Goal: Task Accomplishment & Management: Complete application form

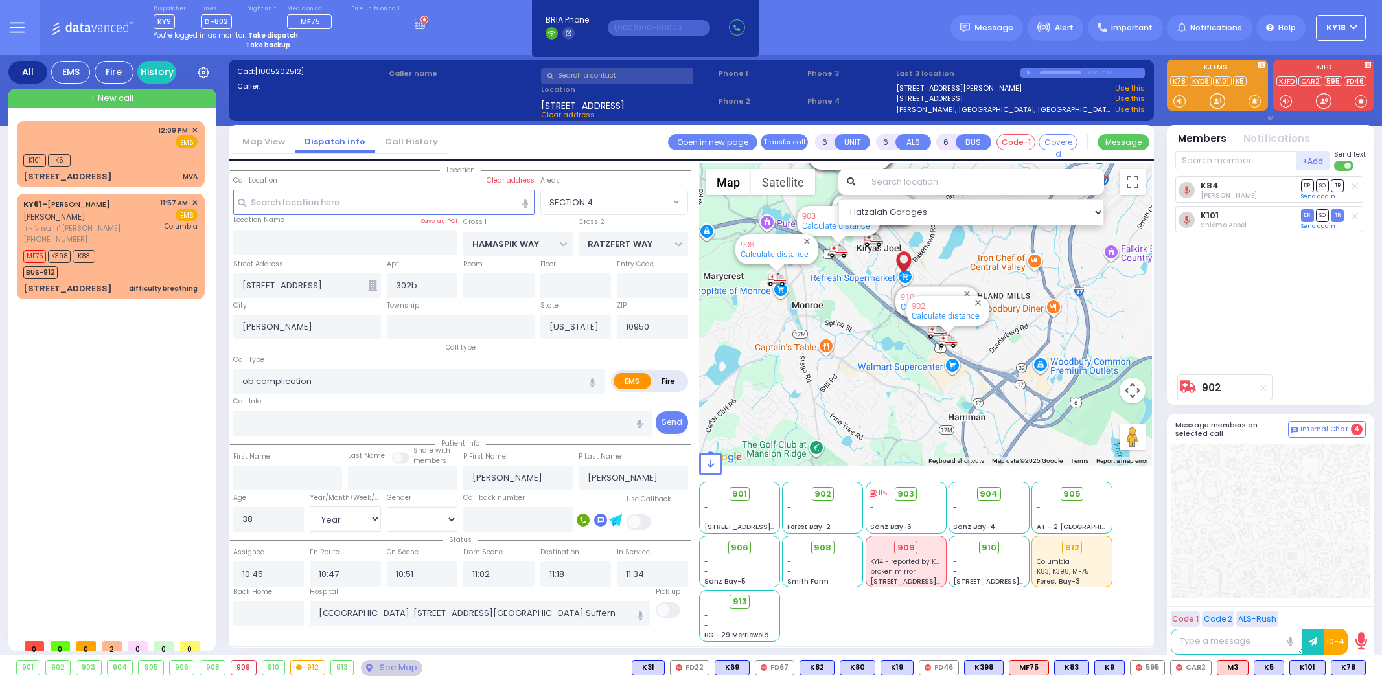
select select "SECTION 4"
select select "Year"
select select "[DEMOGRAPHIC_DATA]"
click at [143, 172] on div "[STREET_ADDRESS] MVA" at bounding box center [110, 176] width 174 height 13
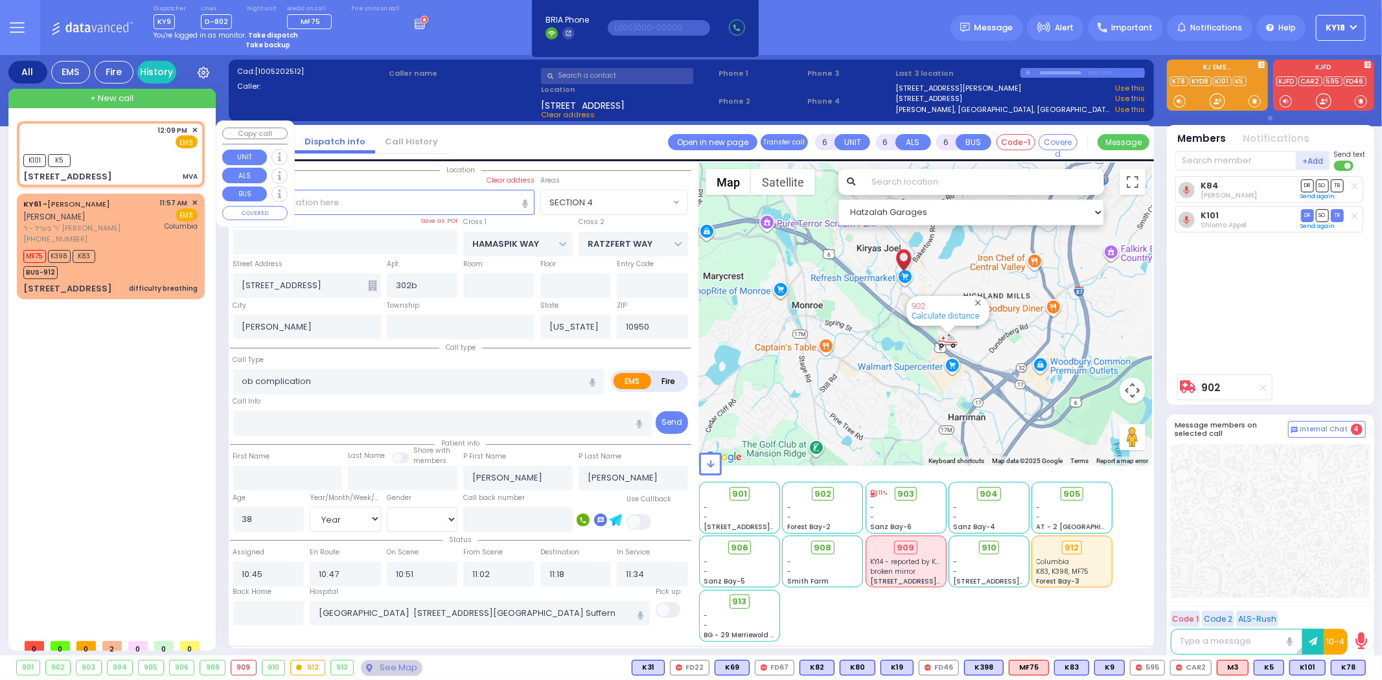
type input "4"
type input "1"
select select
type input "MVA"
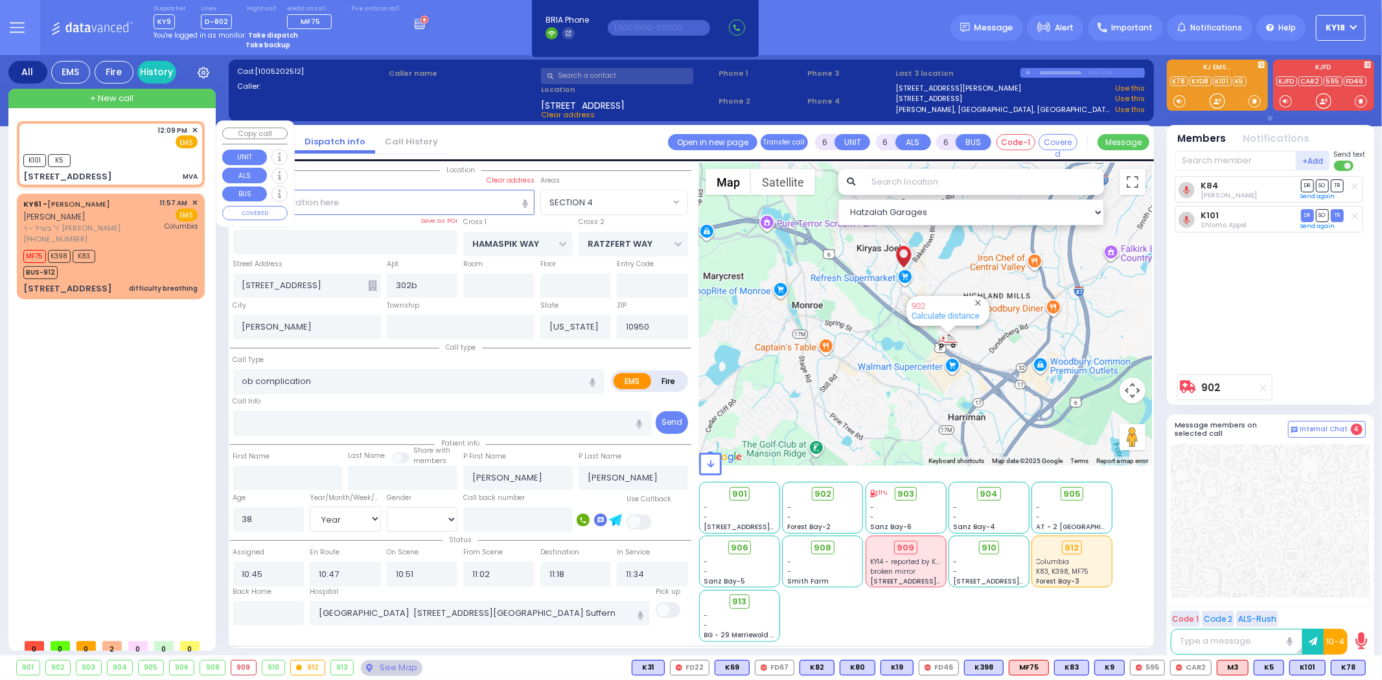
radio input "true"
select select
type input "12:09"
type input "12:10"
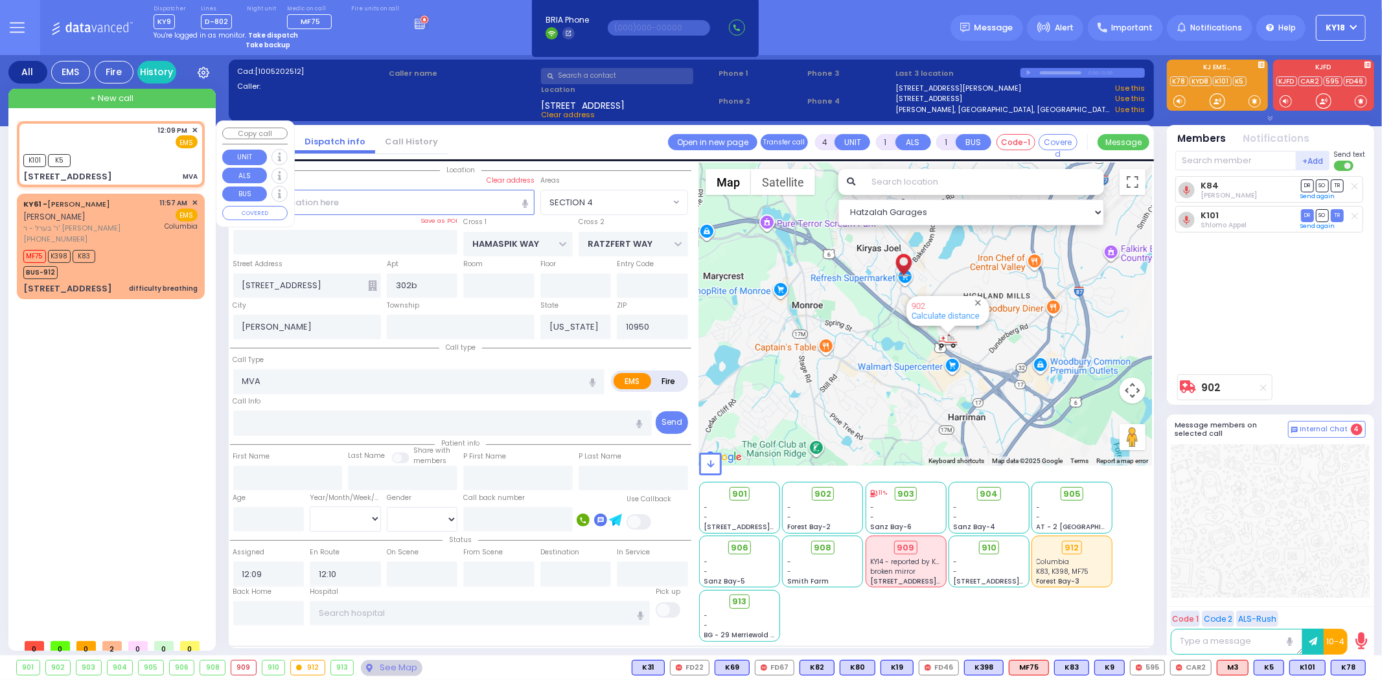
select select "Hatzalah Garages"
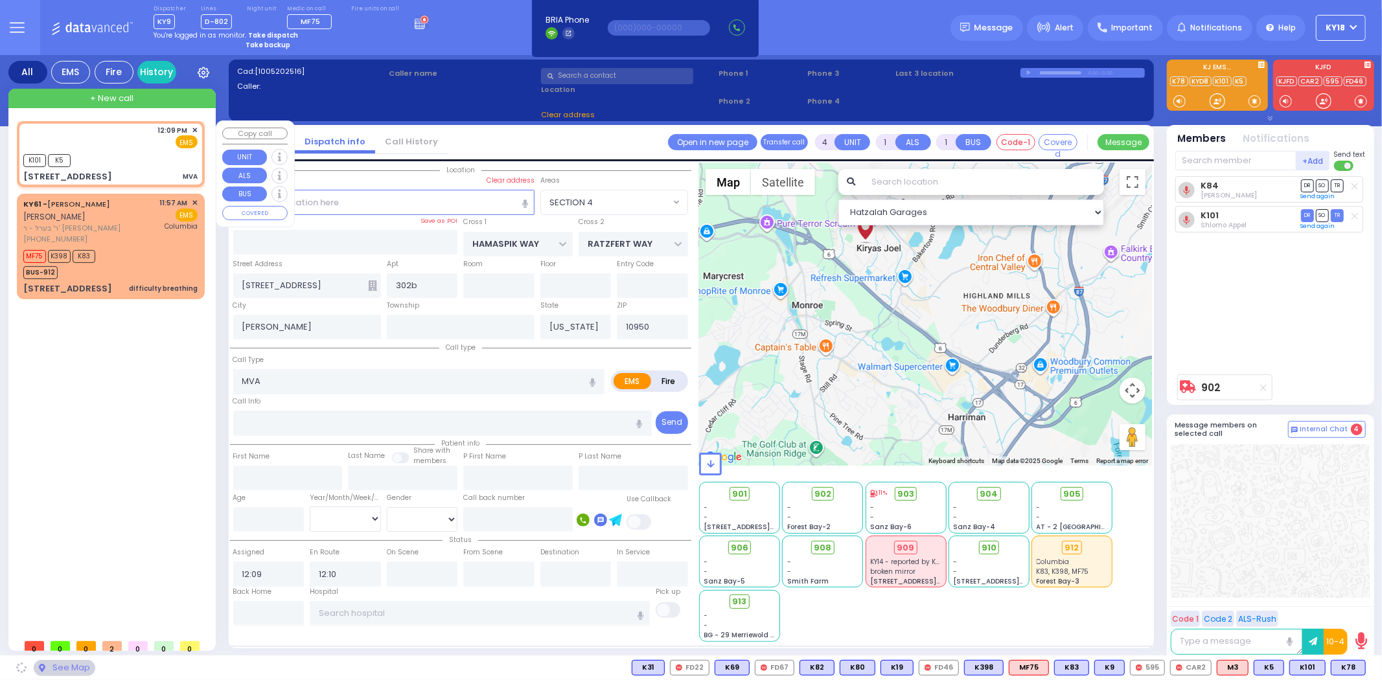
type input "SCHUNNEMUNK RD"
type input "[PERSON_NAME] LN"
type input "[STREET_ADDRESS]"
type input "003"
select select "[GEOGRAPHIC_DATA]"
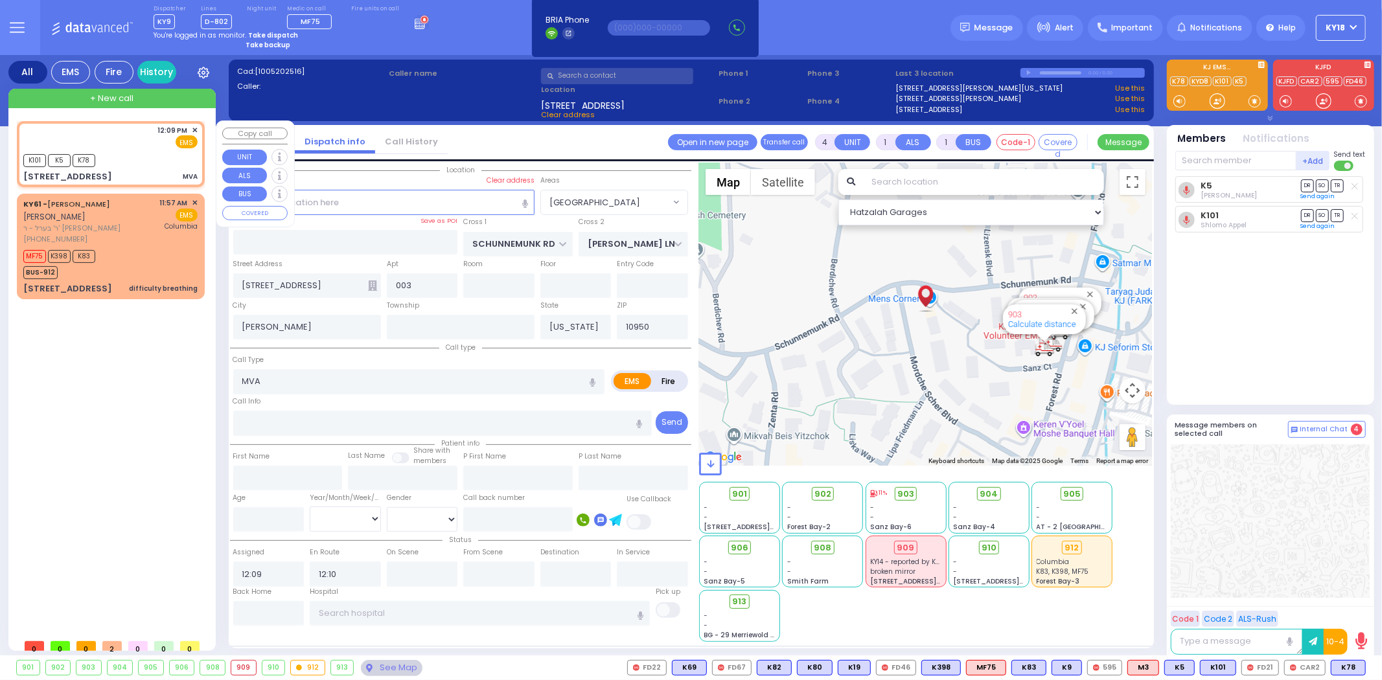
select select
radio input "true"
select select
select select "Hatzalah Garages"
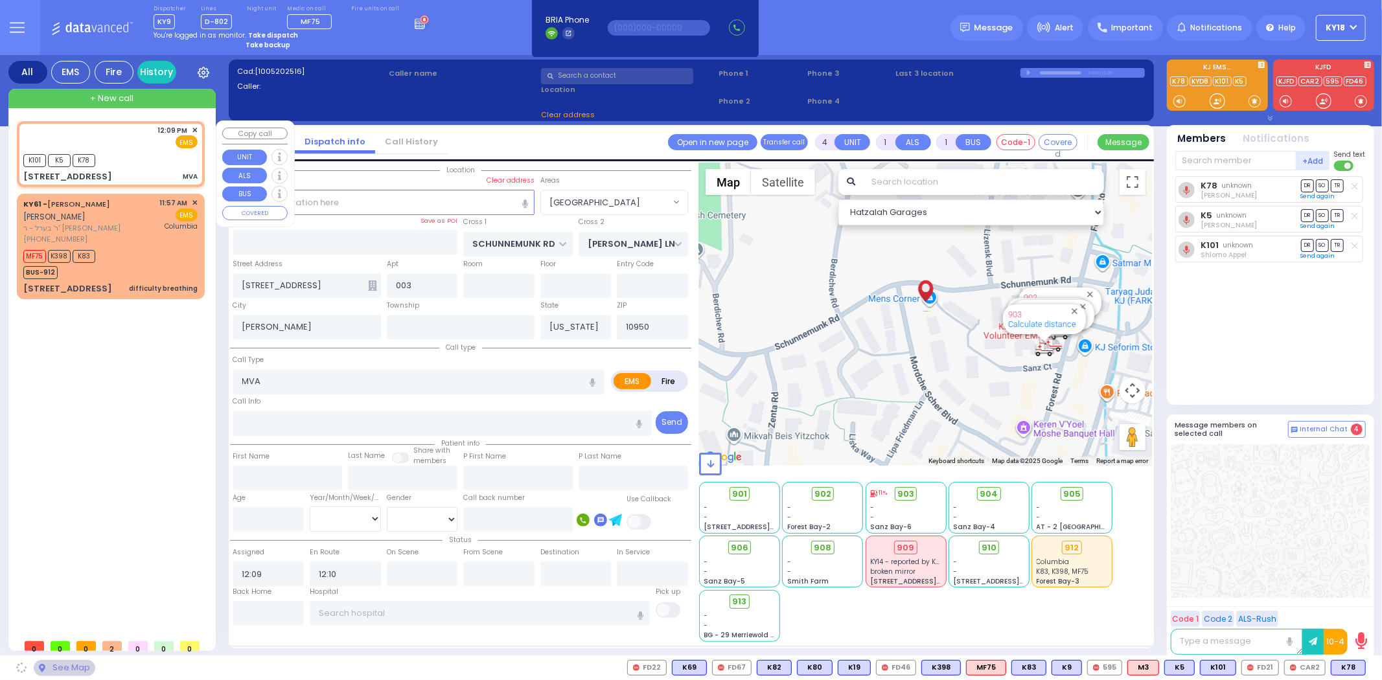
select select "[GEOGRAPHIC_DATA]"
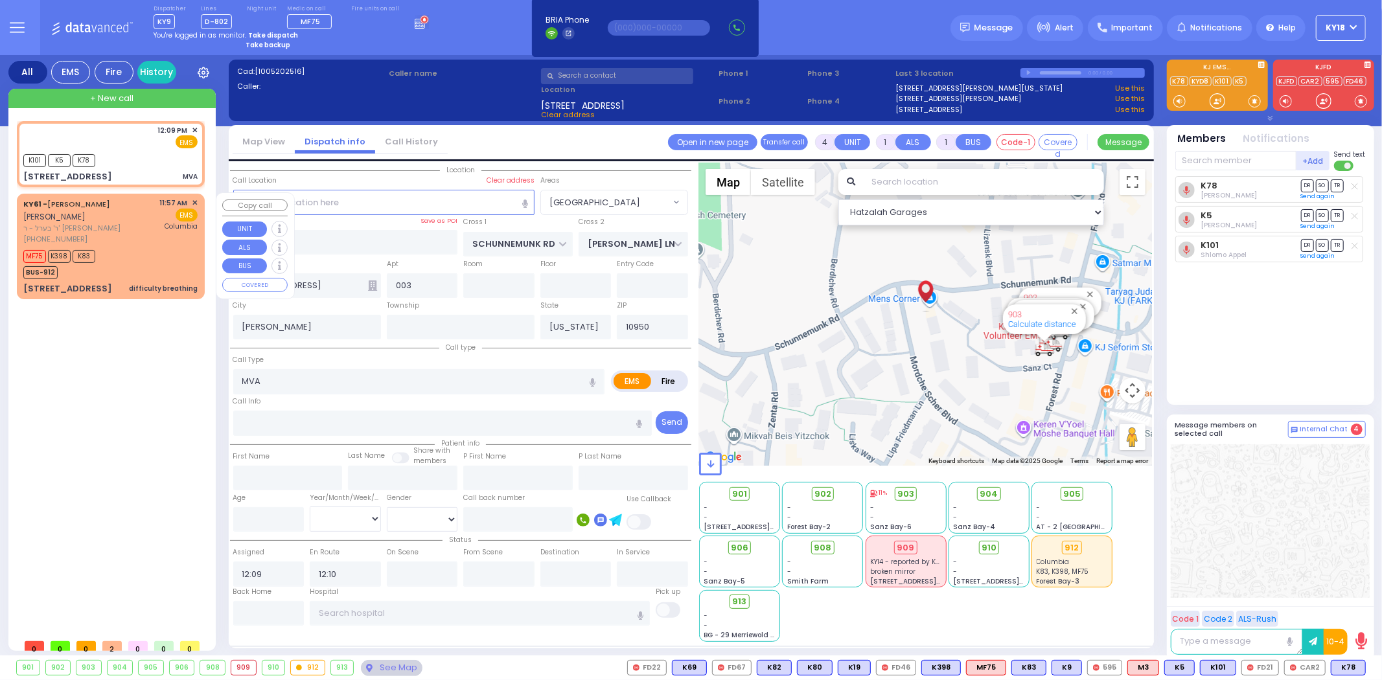
click at [133, 223] on span "ר' בערל - ר' [PERSON_NAME]" at bounding box center [89, 228] width 132 height 11
type input "2"
select select
type input "difficulty breathing"
radio input "true"
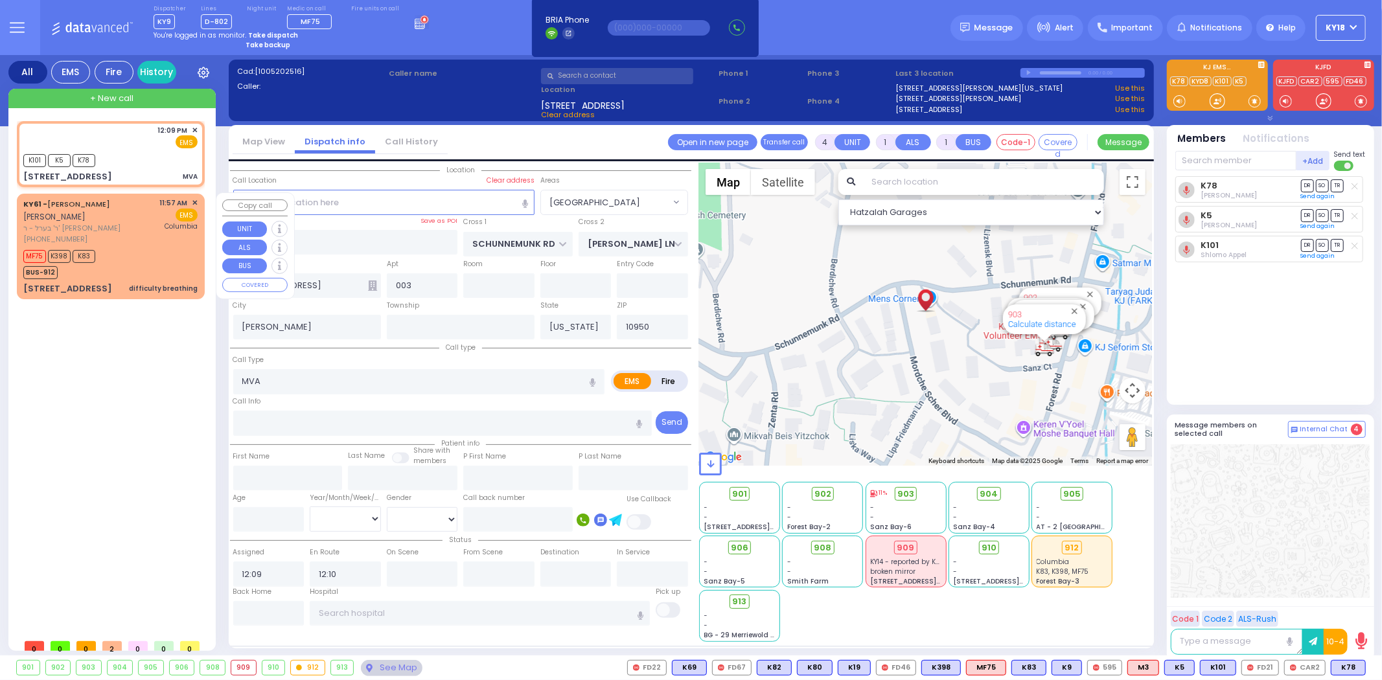
type input "[PERSON_NAME]"
type input "POLACHECK"
select select
type input "11:57"
type input "12:00"
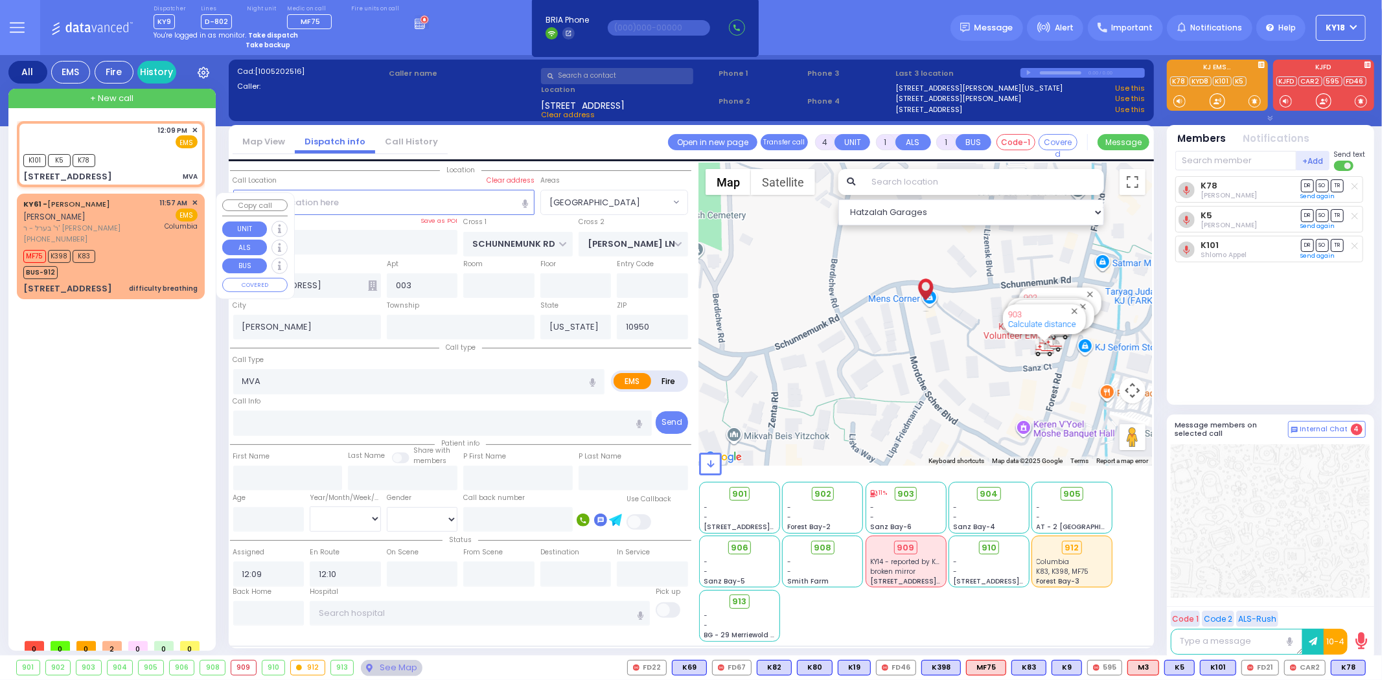
type input "[US_STATE][GEOGRAPHIC_DATA]- [GEOGRAPHIC_DATA]"
select select "Hatzalah Garages"
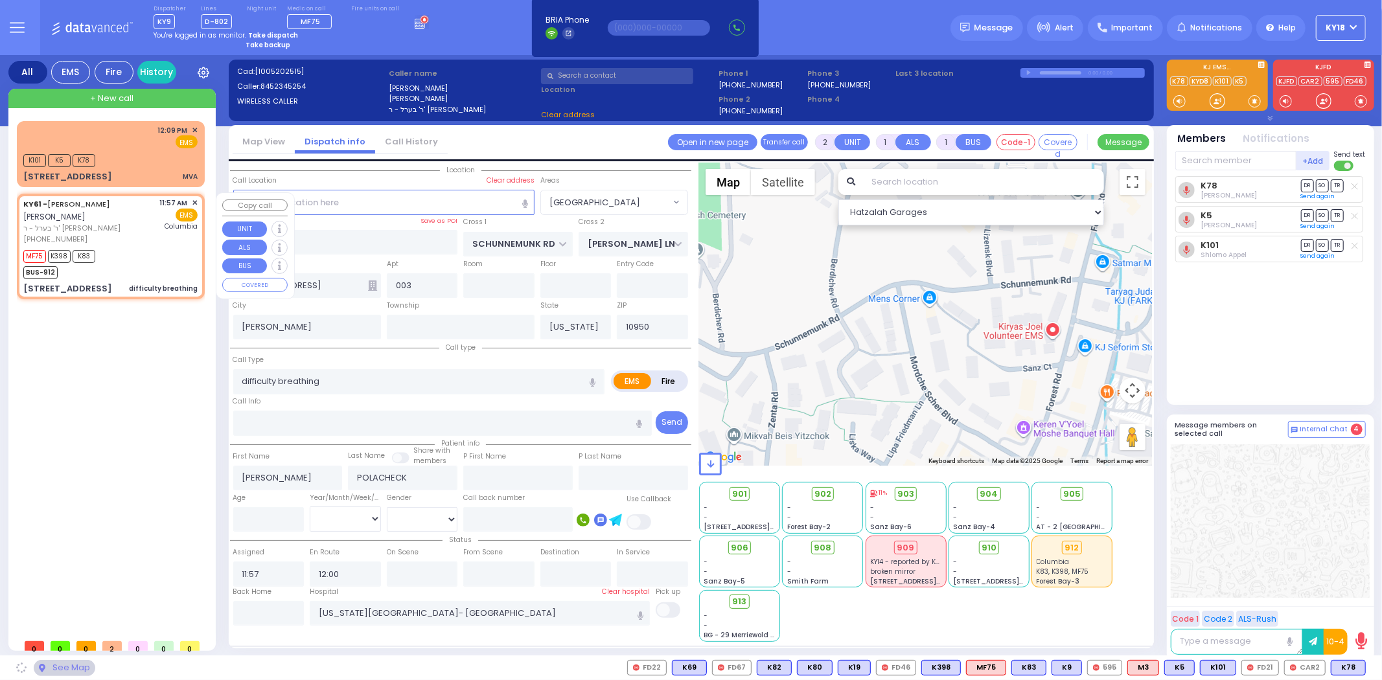
type input "SATMAR DR"
type input "[PERSON_NAME] COURT"
type input "[GEOGRAPHIC_DATA]"
type input "301"
type input "Monroe"
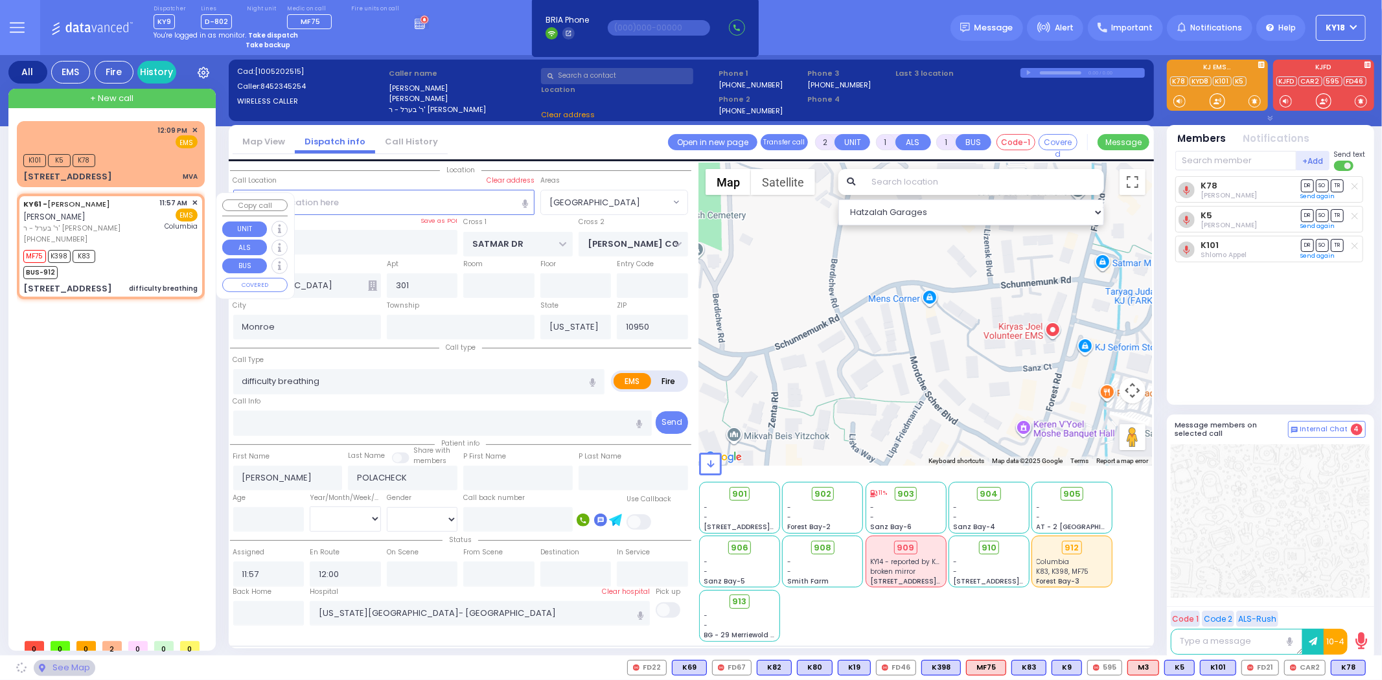
select select "SECTION 3"
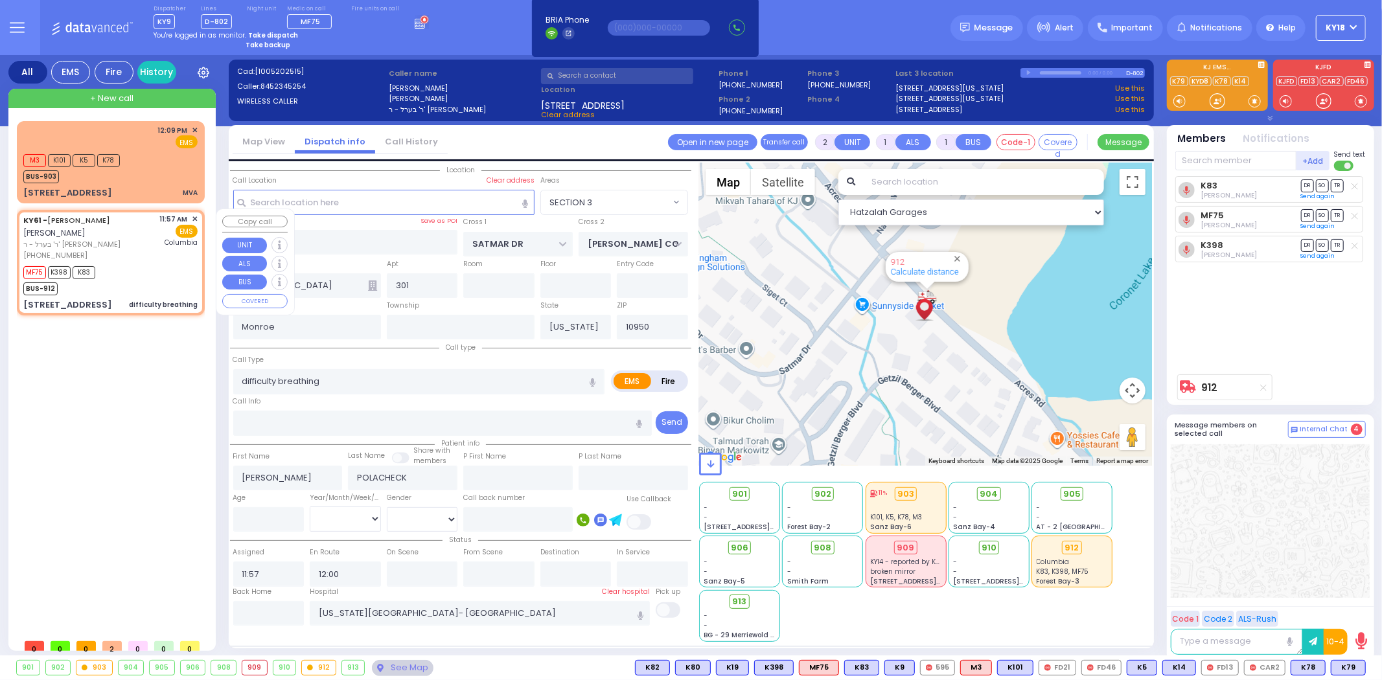
type input "6"
select select
radio input "true"
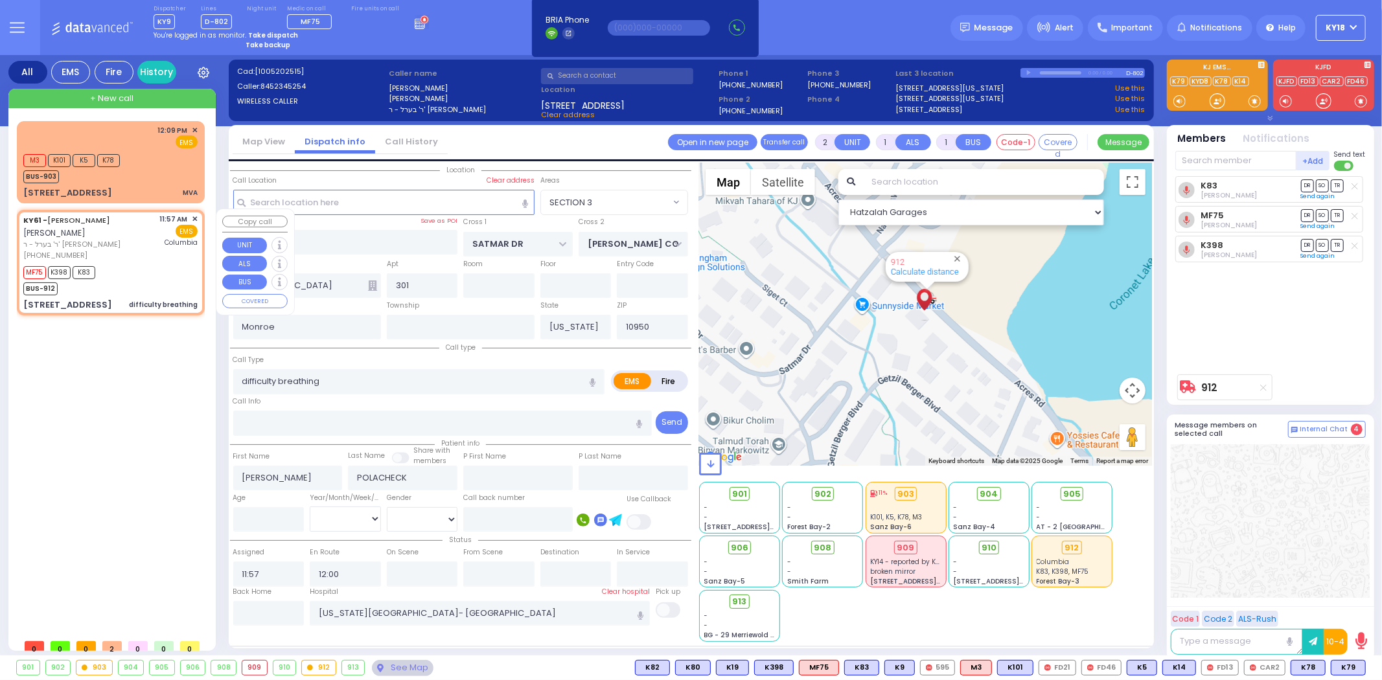
type input "Unknown"
select select "Year"
select select "Hatzalah Garages"
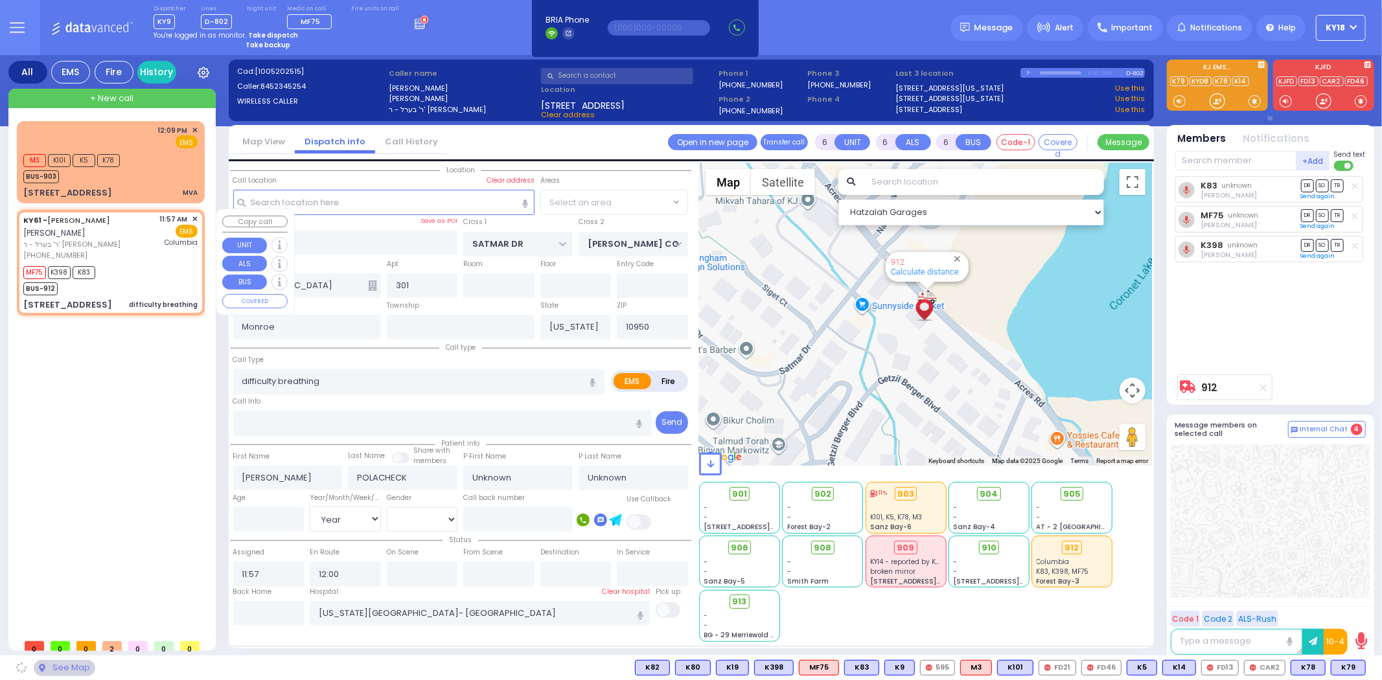
select select "SECTION 3"
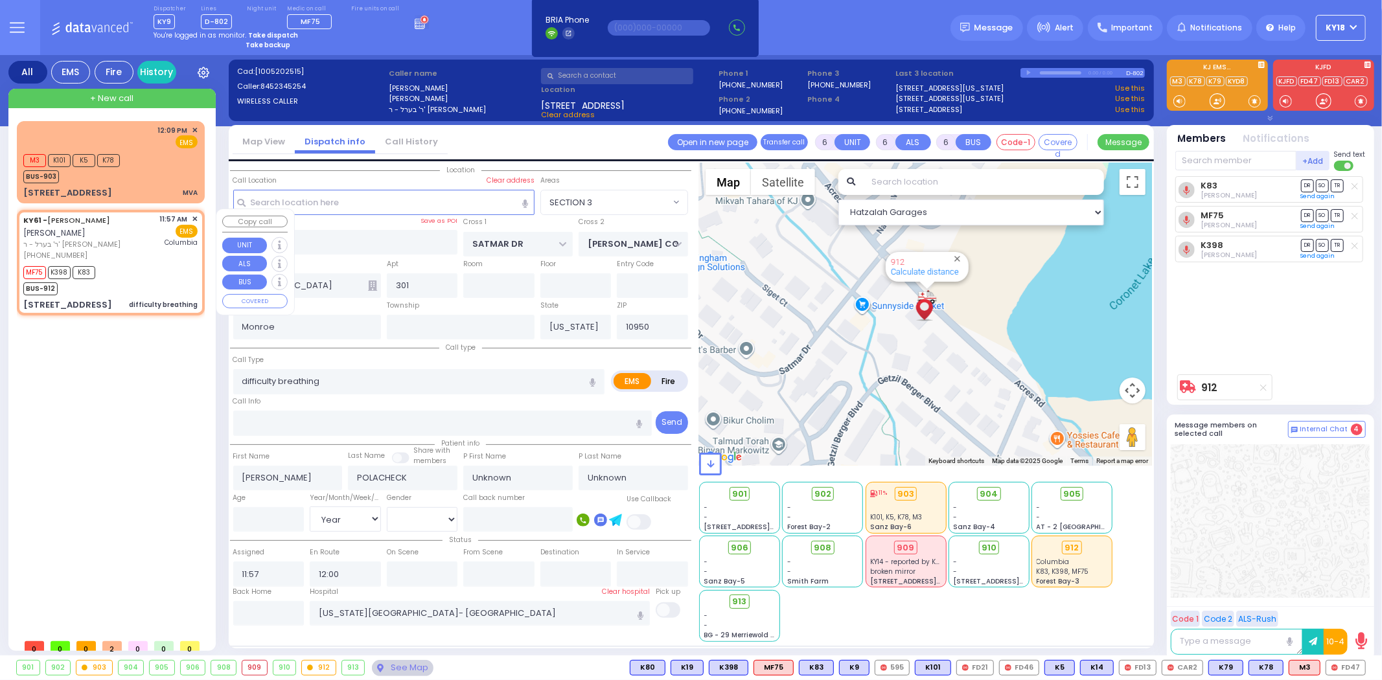
select select
radio input "true"
select select "Year"
select select "Hatzalah Garages"
select select "SECTION 3"
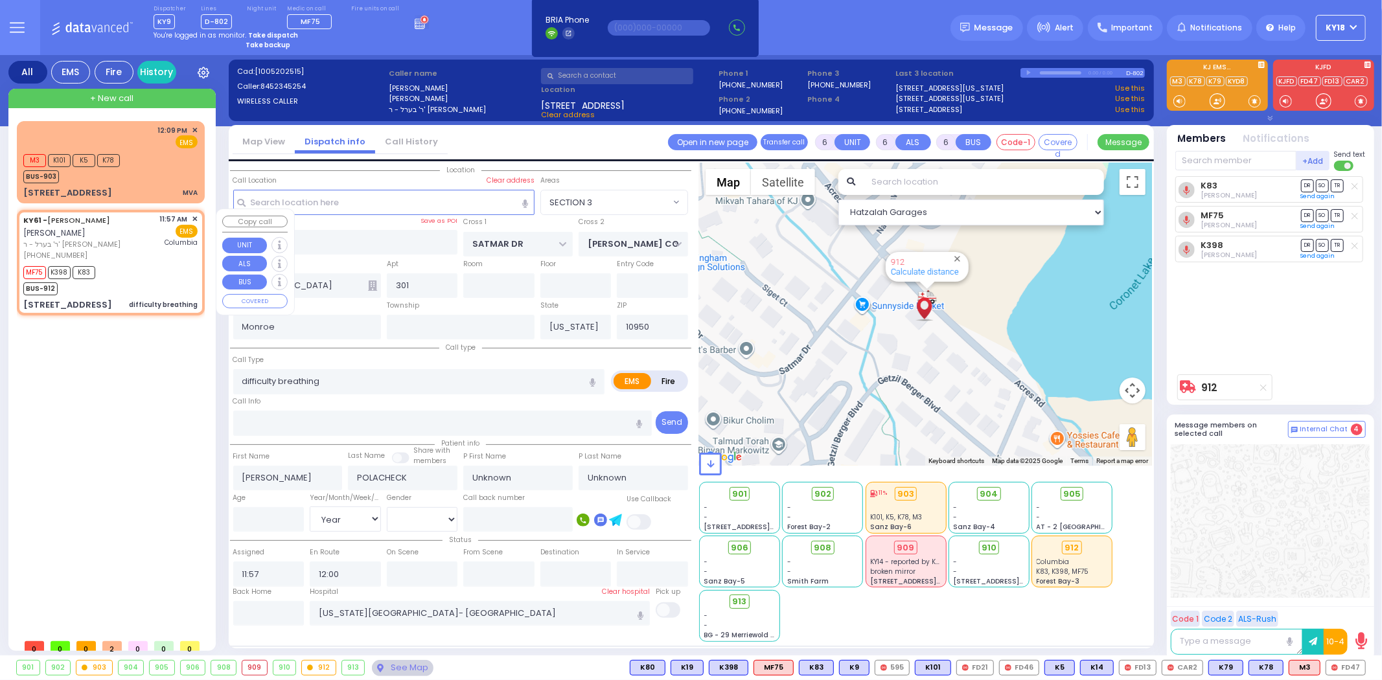
select select
radio input "true"
select select "Year"
select select "Hatzalah Garages"
select select "SECTION 3"
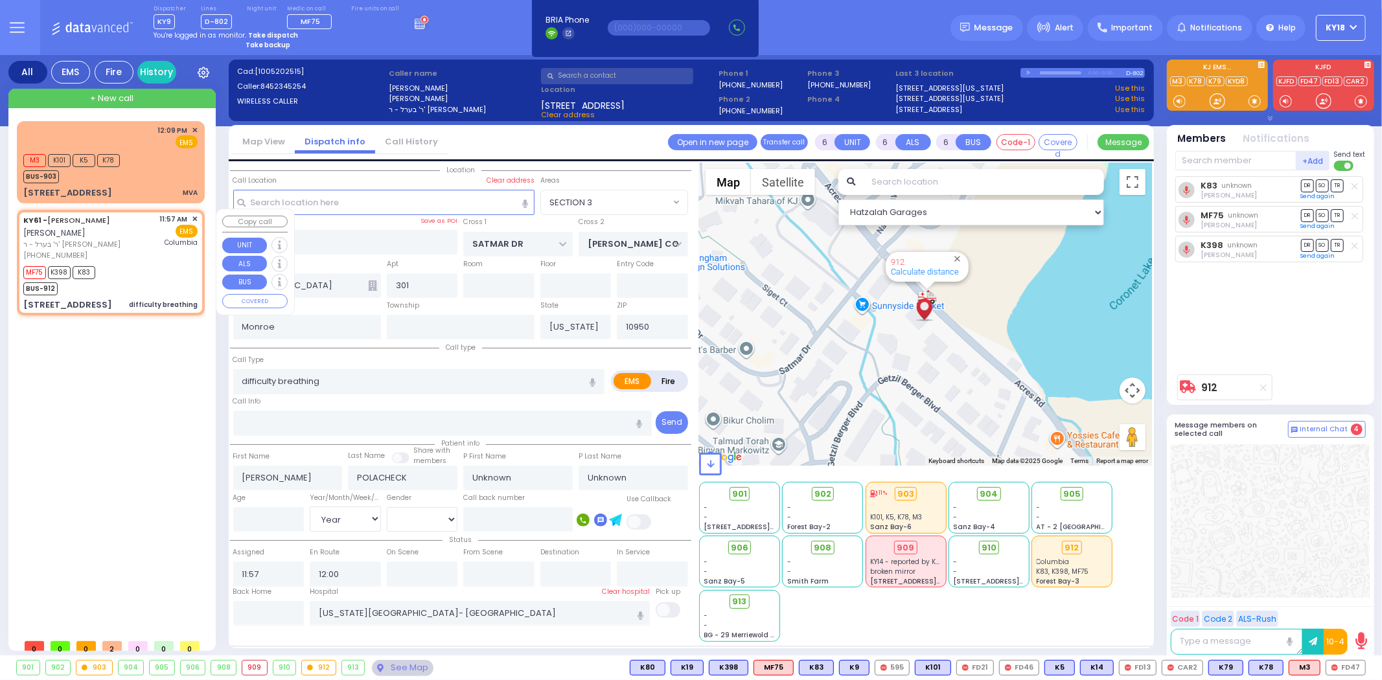
select select
radio input "true"
select select "Year"
select select "Hatzalah Garages"
select select "SECTION 3"
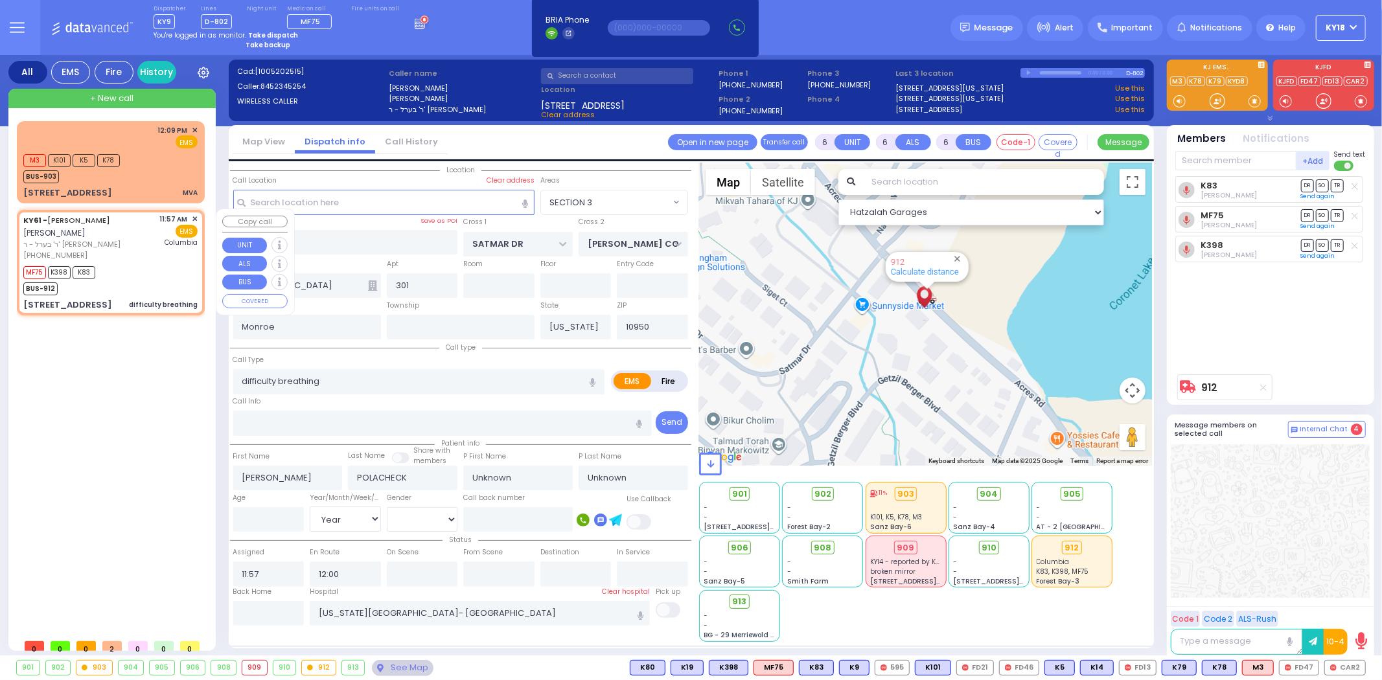
select select
radio input "true"
select select "Year"
select select "Hatzalah Garages"
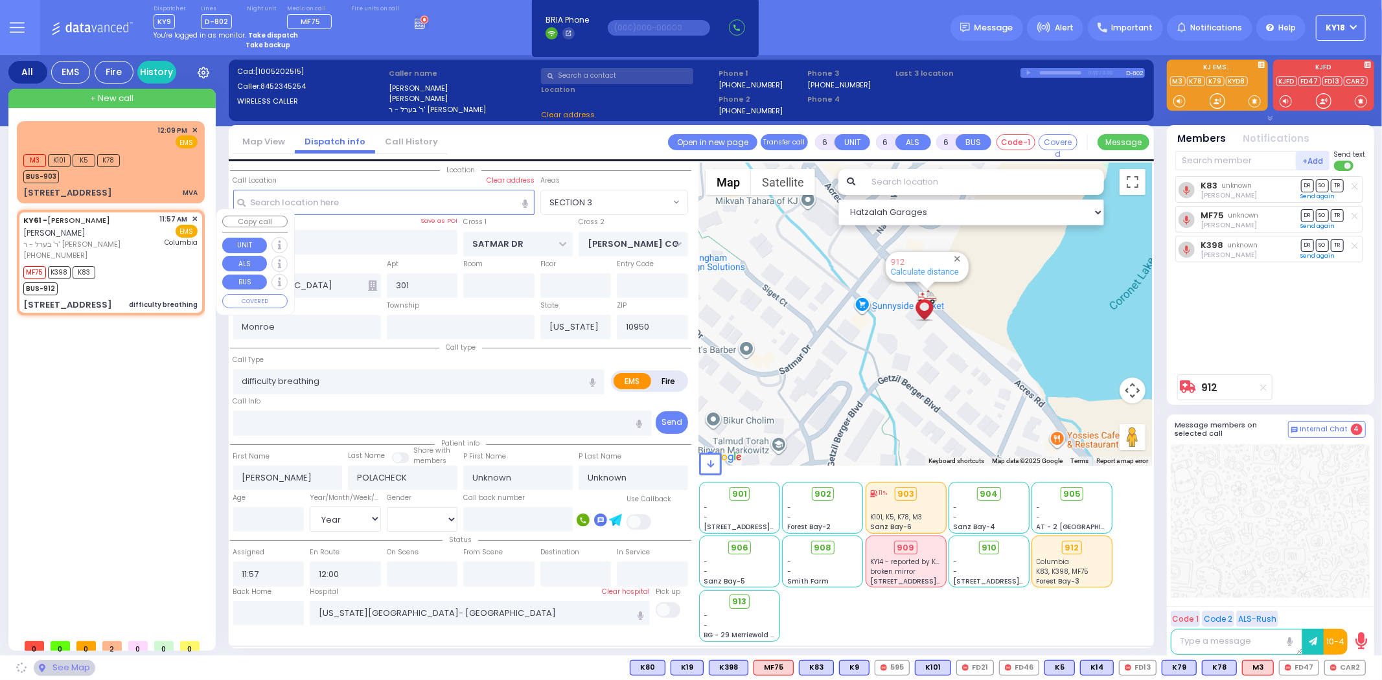
select select "SECTION 3"
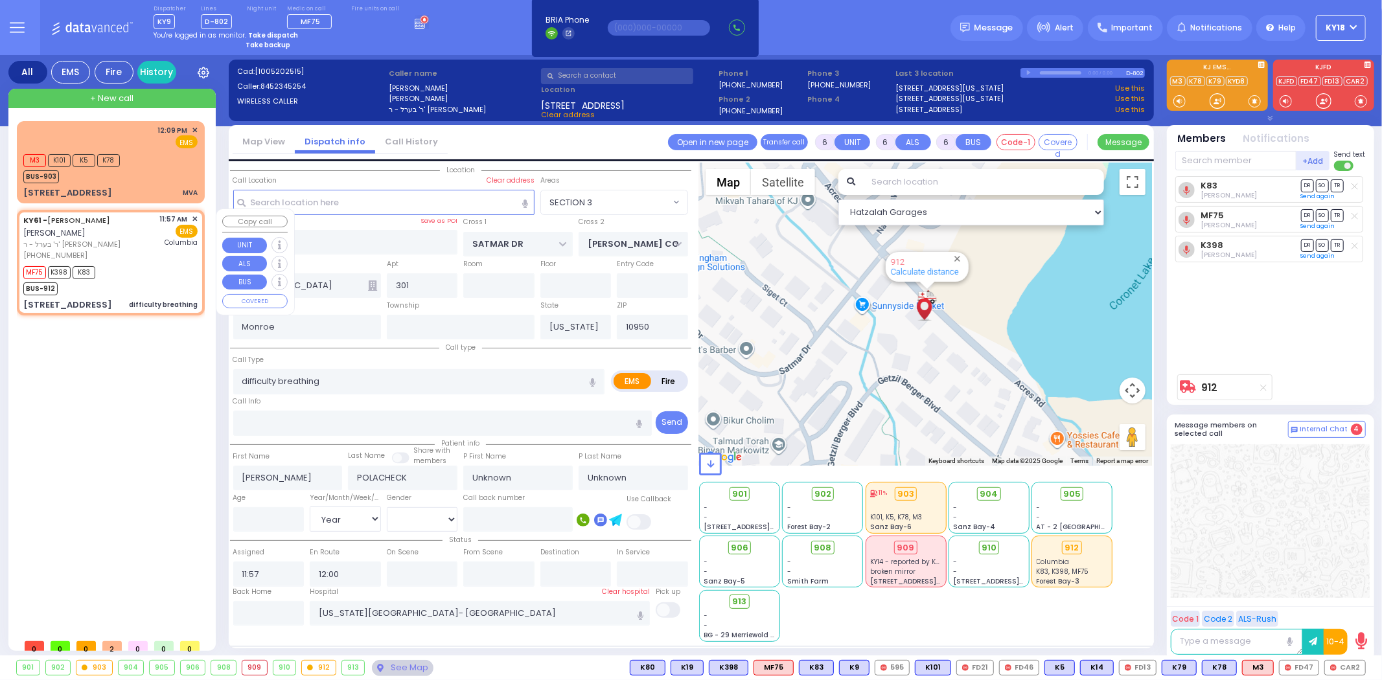
select select
radio input "true"
select select "Year"
select select "SECTION 3"
select select "Hatzalah Garages"
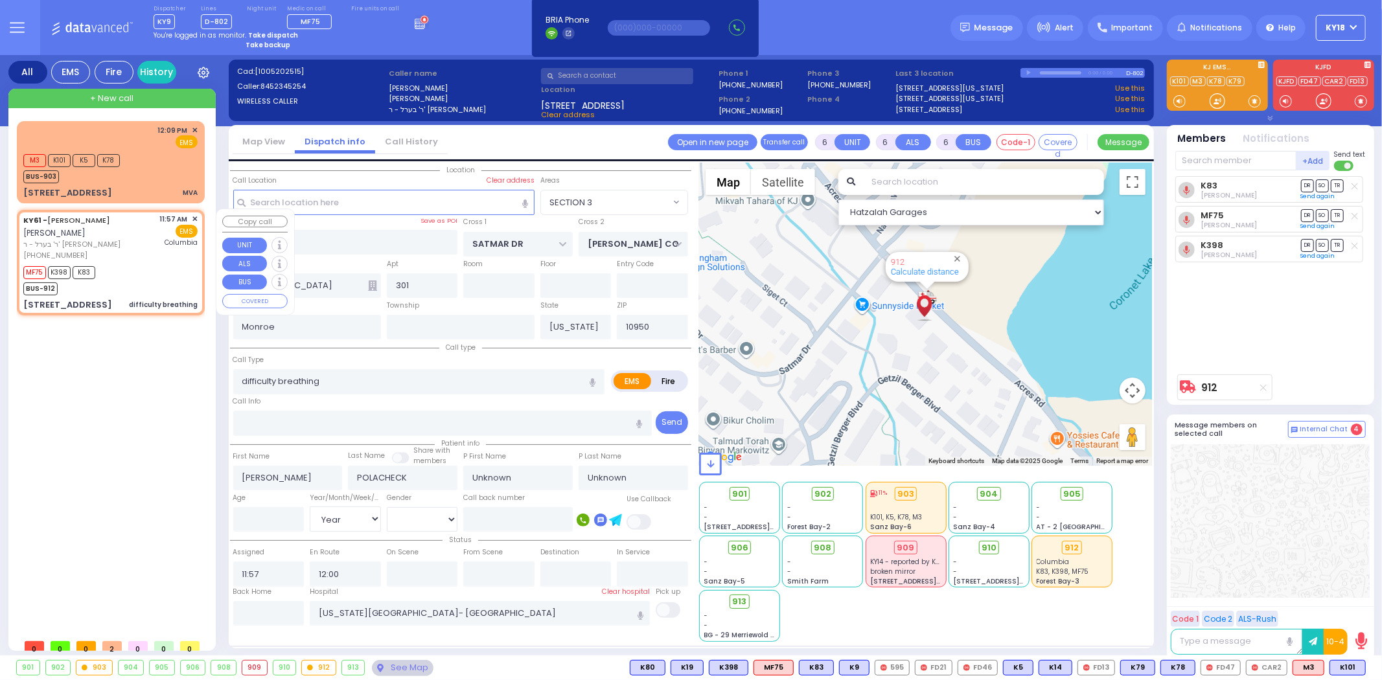
select select
radio input "true"
select select "Year"
select select "Hatzalah Garages"
select select "SECTION 3"
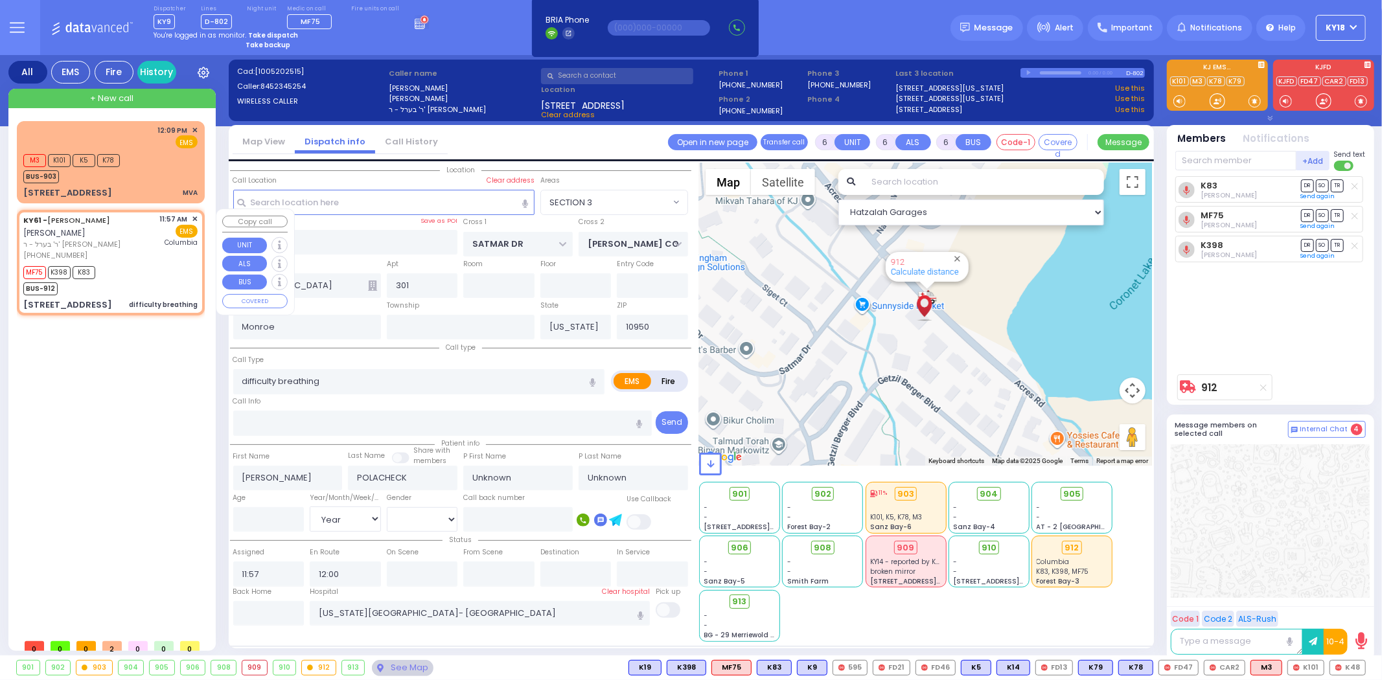
select select
radio input "true"
select select "Year"
select select "Hatzalah Garages"
select select
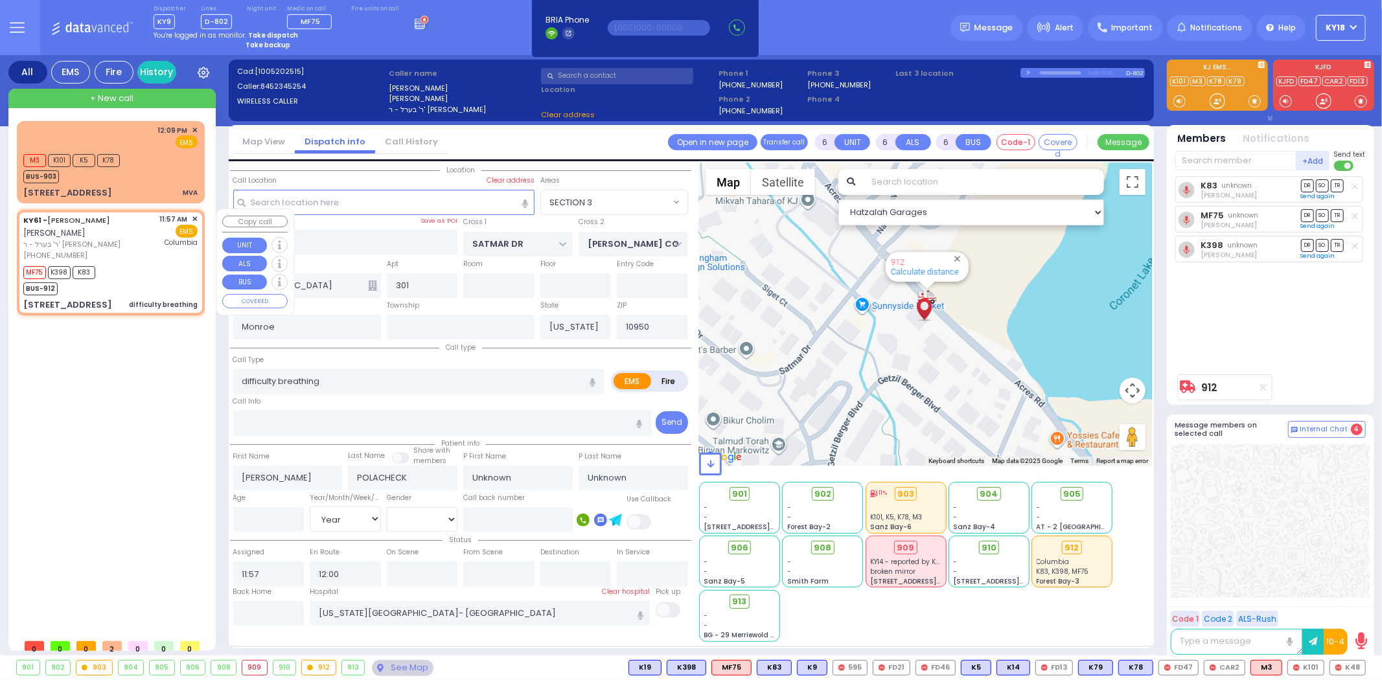
radio input "true"
select select "Year"
select select "Hatzalah Garages"
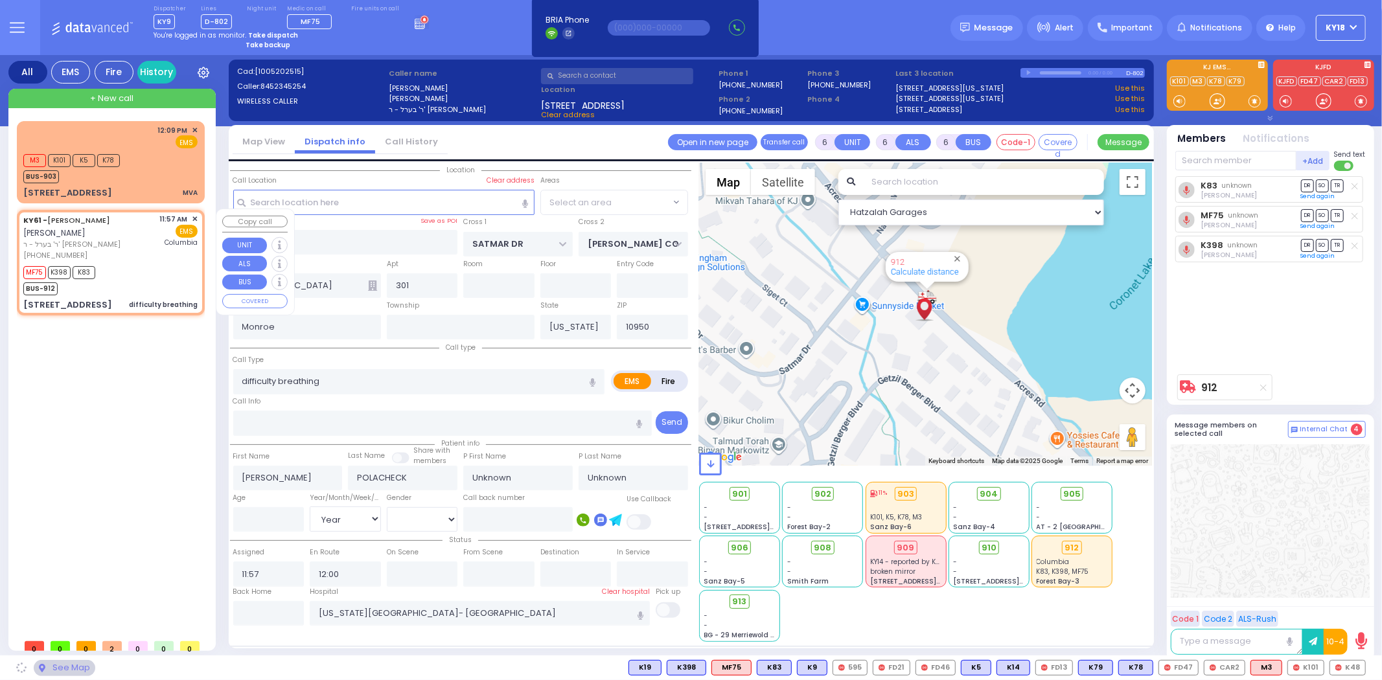
select select "SECTION 3"
select select
radio input "true"
select select "Year"
select select "Hatzalah Garages"
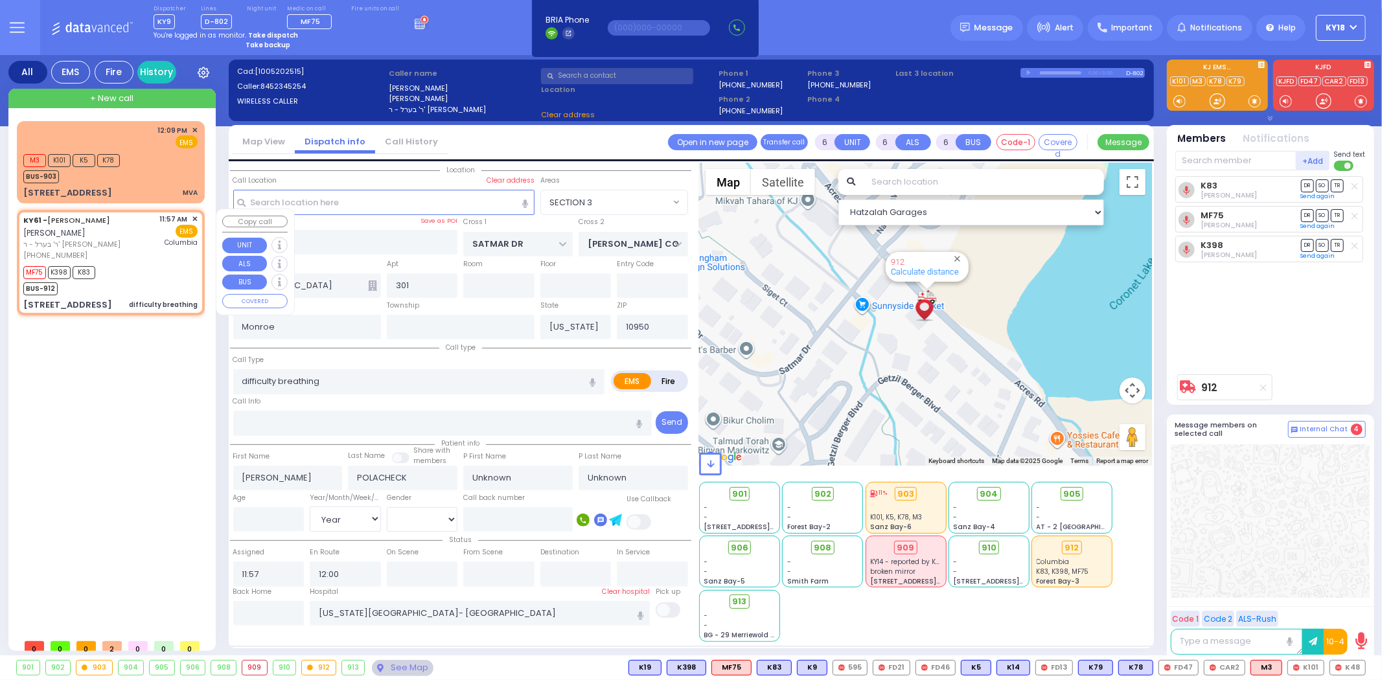
select select "SECTION 3"
select select
radio input "true"
select select "Year"
select select "Hatzalah Garages"
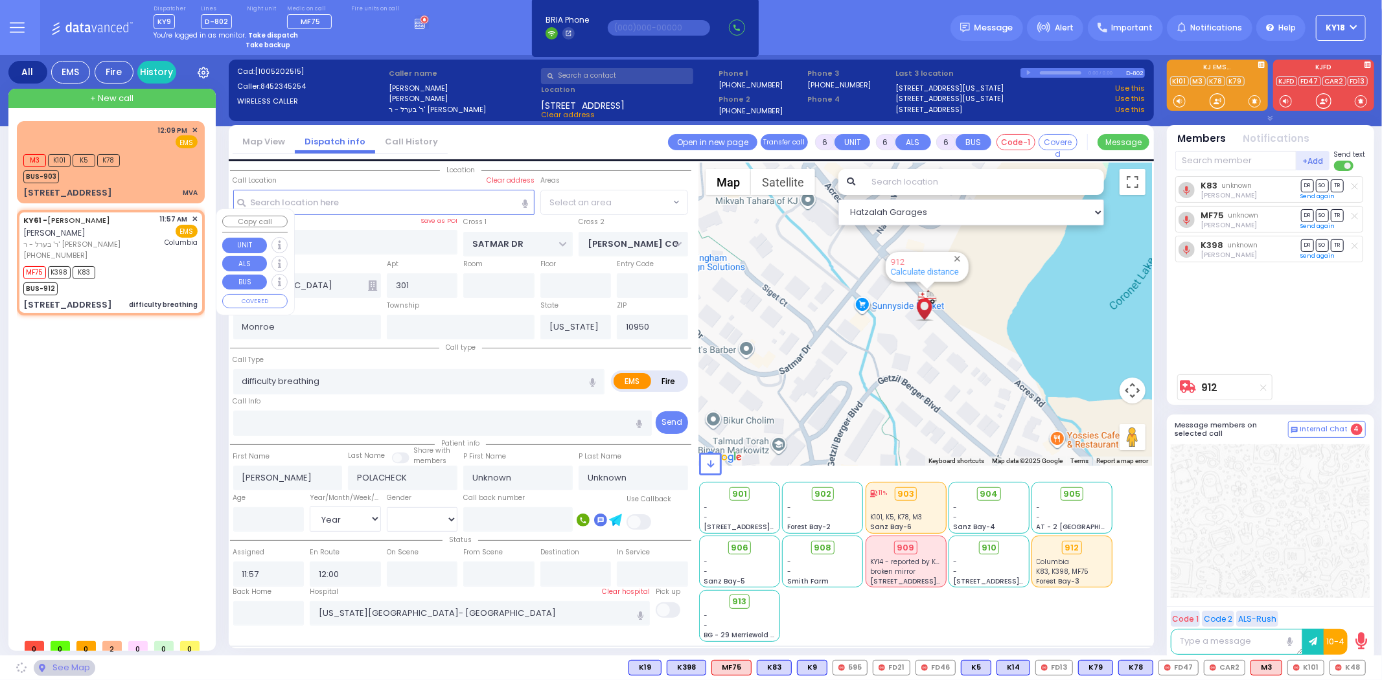
select select "SECTION 3"
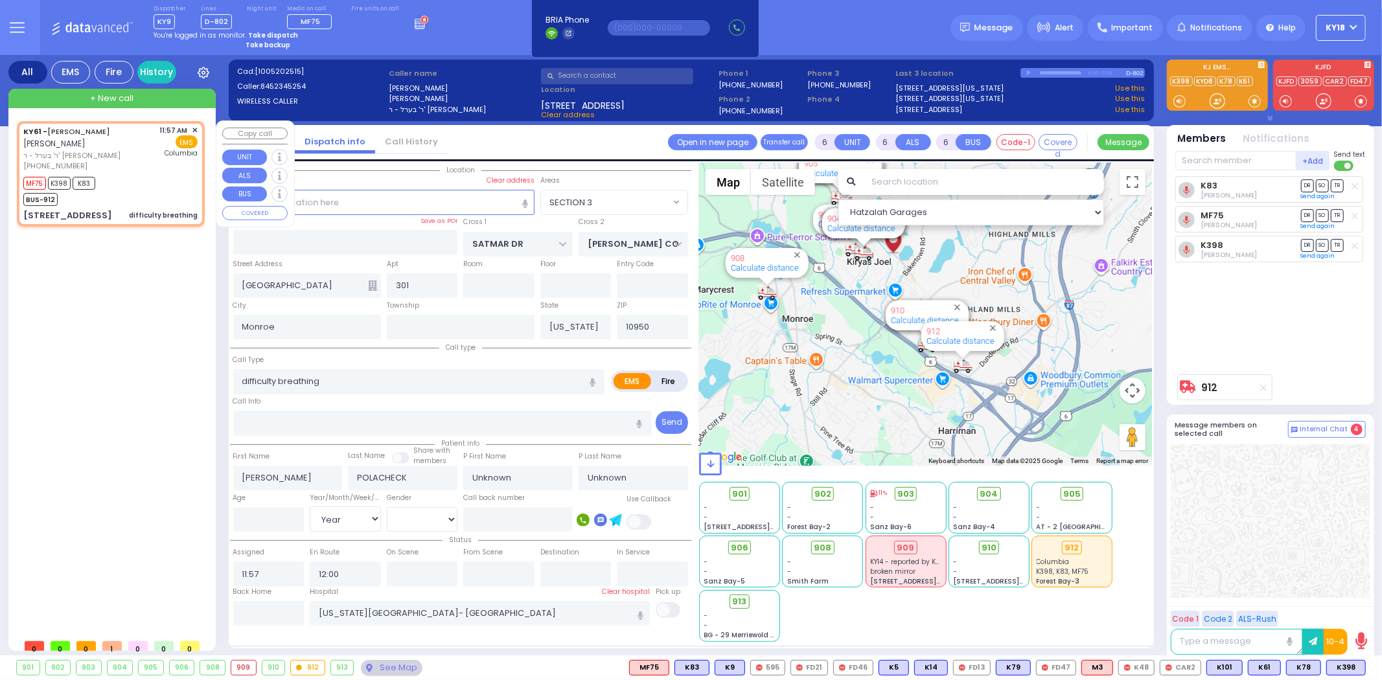
select select
radio input "true"
select select "Year"
select select "Hatzalah Garages"
select select "SECTION 3"
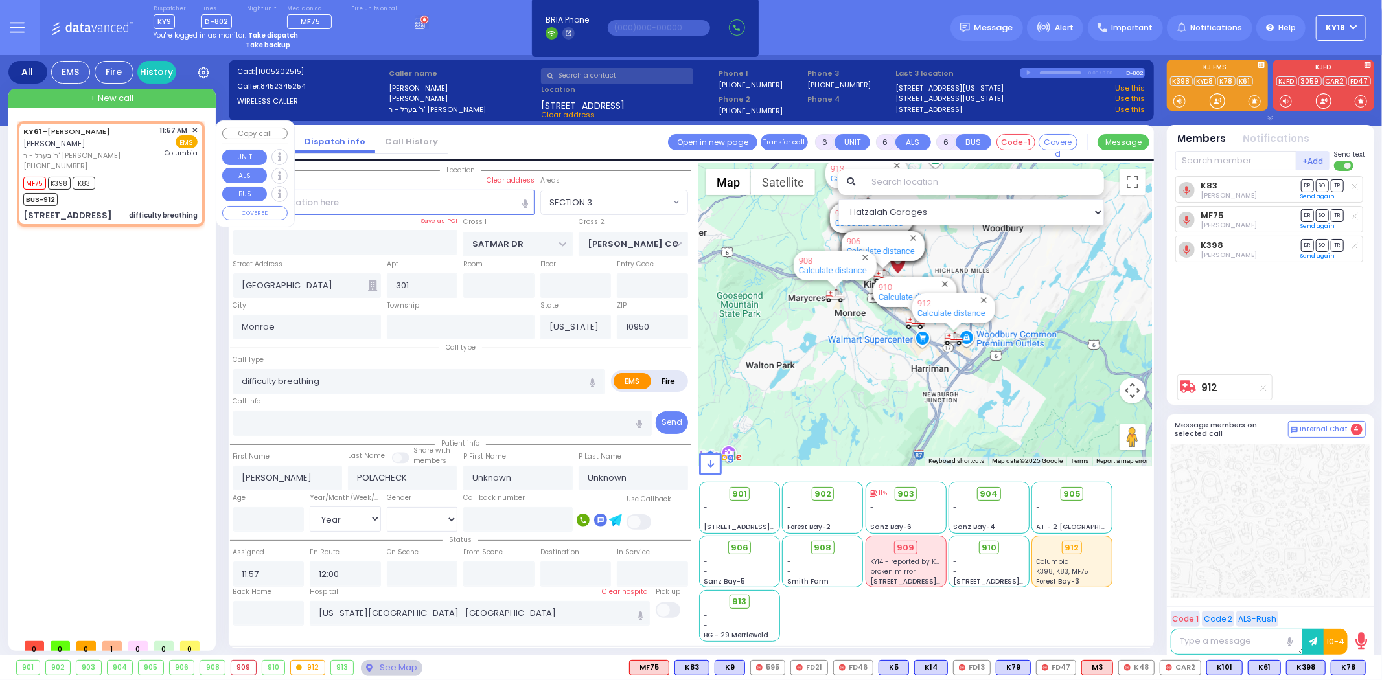
select select
radio input "true"
type input "Simcha"
type input "[PERSON_NAME]"
type input "8"
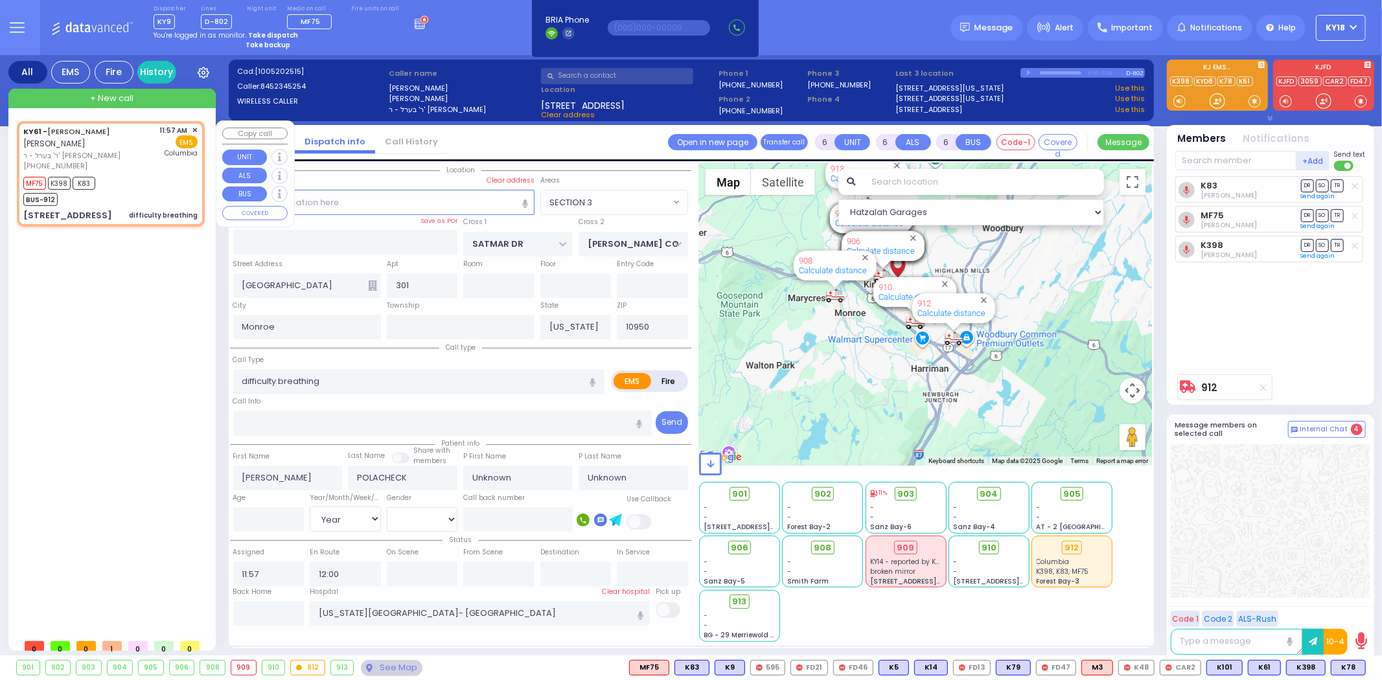
select select "Year"
select select "[DEMOGRAPHIC_DATA]"
type input "12:05"
type input "12:34"
select select "Hatzalah Garages"
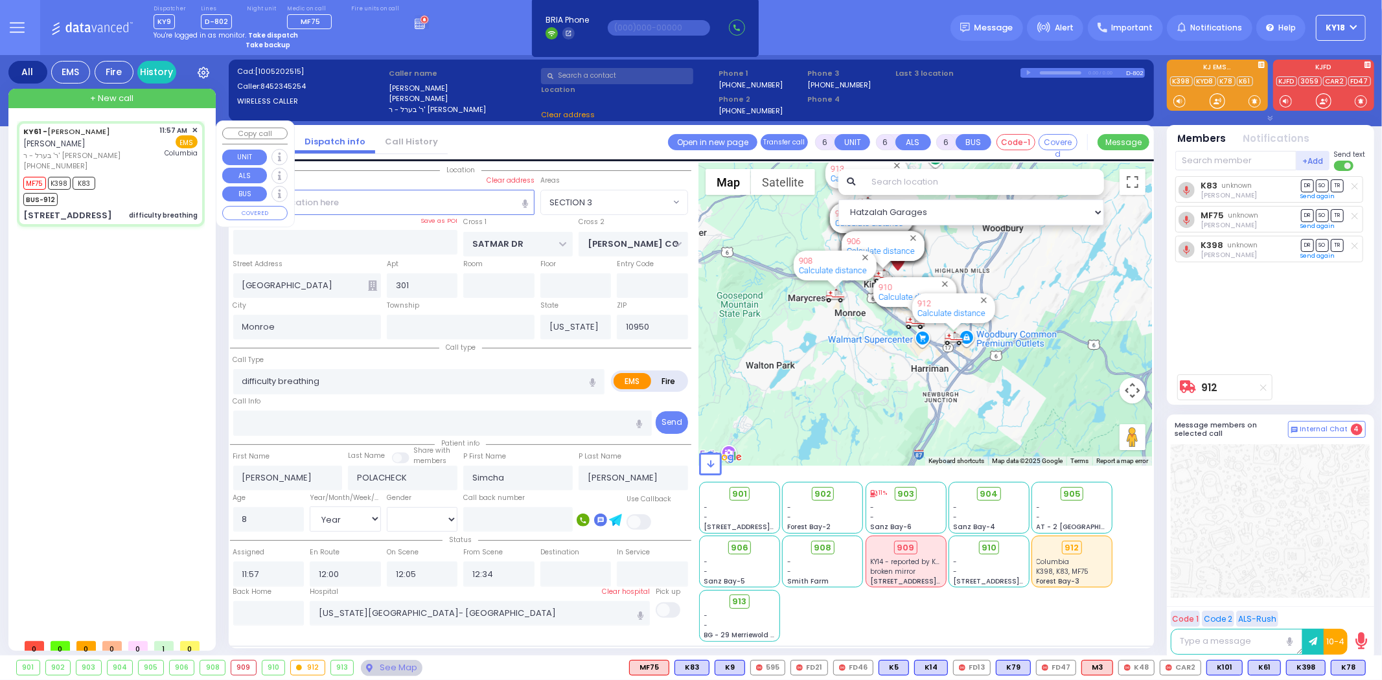
select select
radio input "true"
select select "Year"
select select "[DEMOGRAPHIC_DATA]"
select select "Hatzalah Garages"
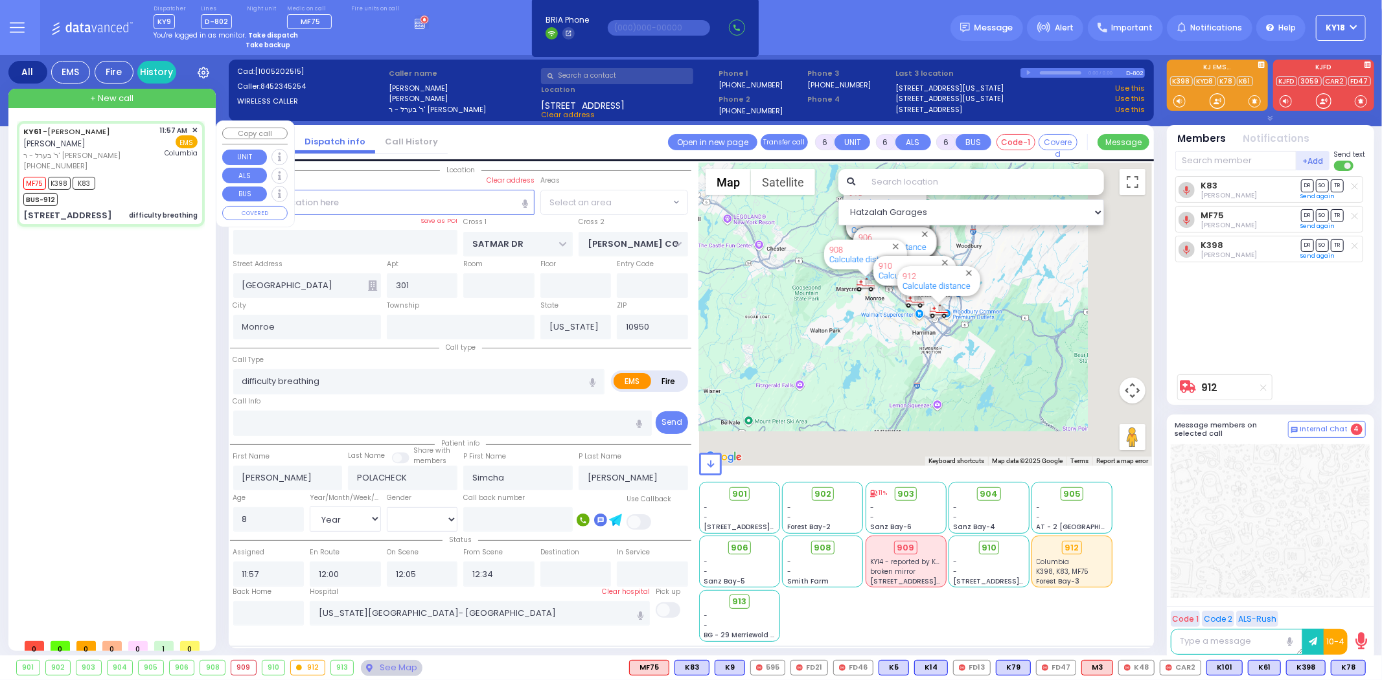
select select "SECTION 3"
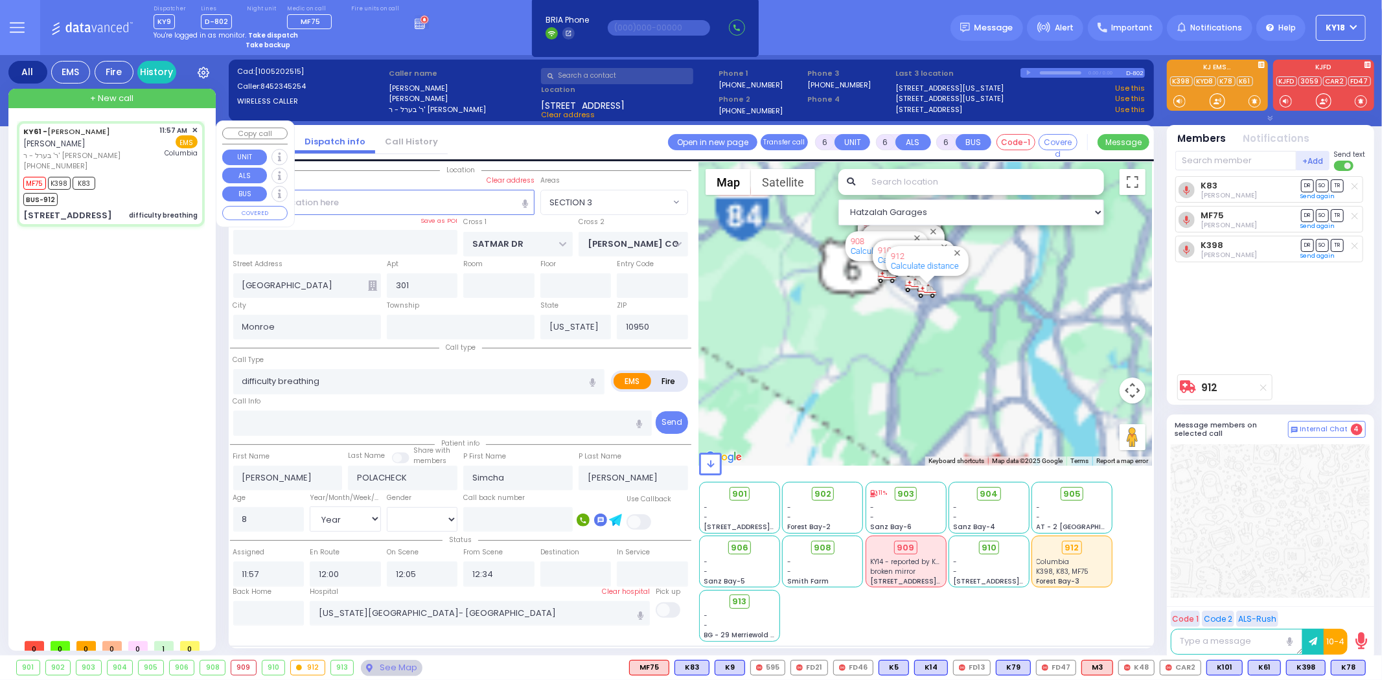
select select
radio input "true"
select select "Year"
select select "[DEMOGRAPHIC_DATA]"
select select "Hatzalah Garages"
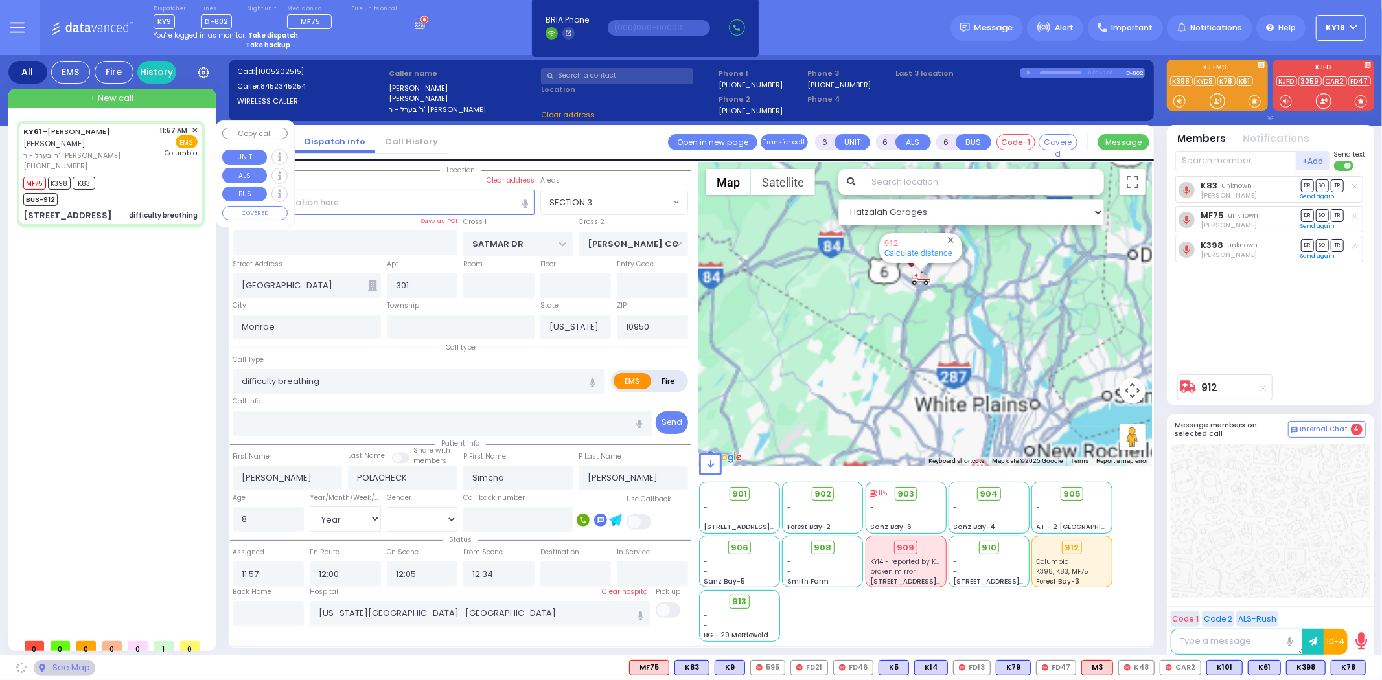
select select "SECTION 3"
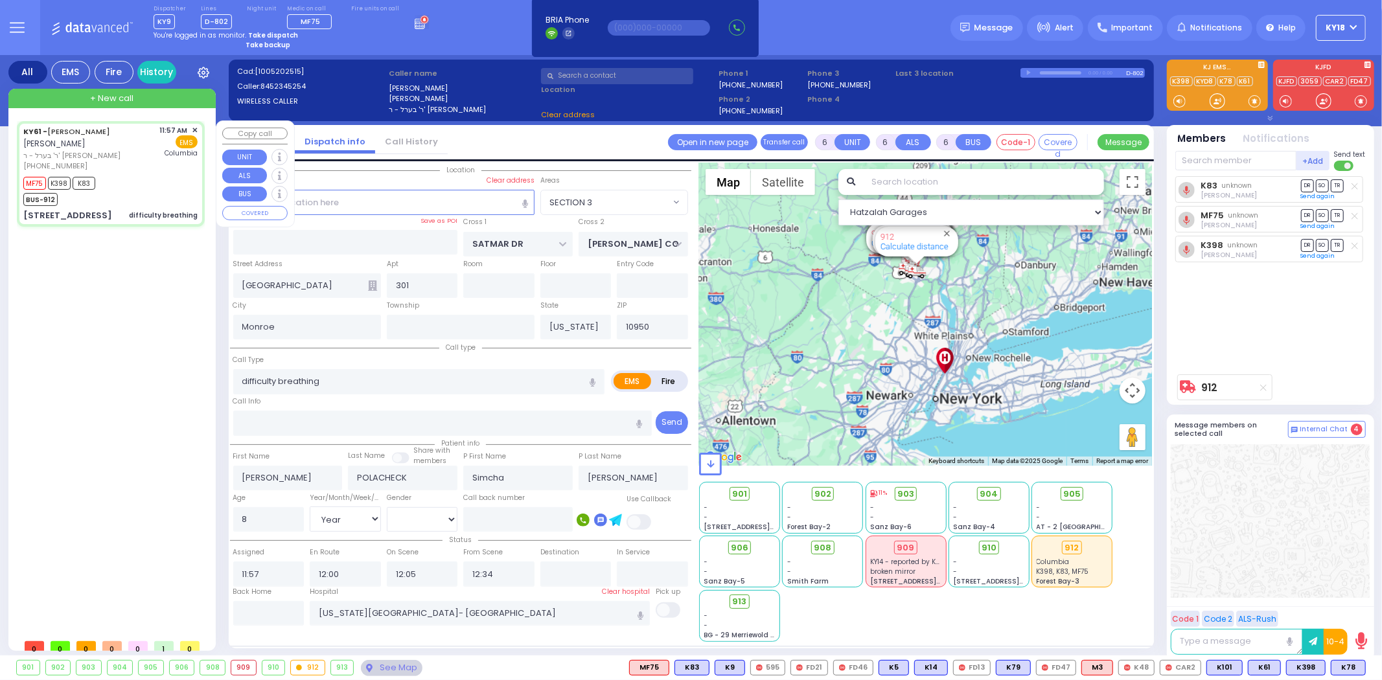
select select "SECTION 3"
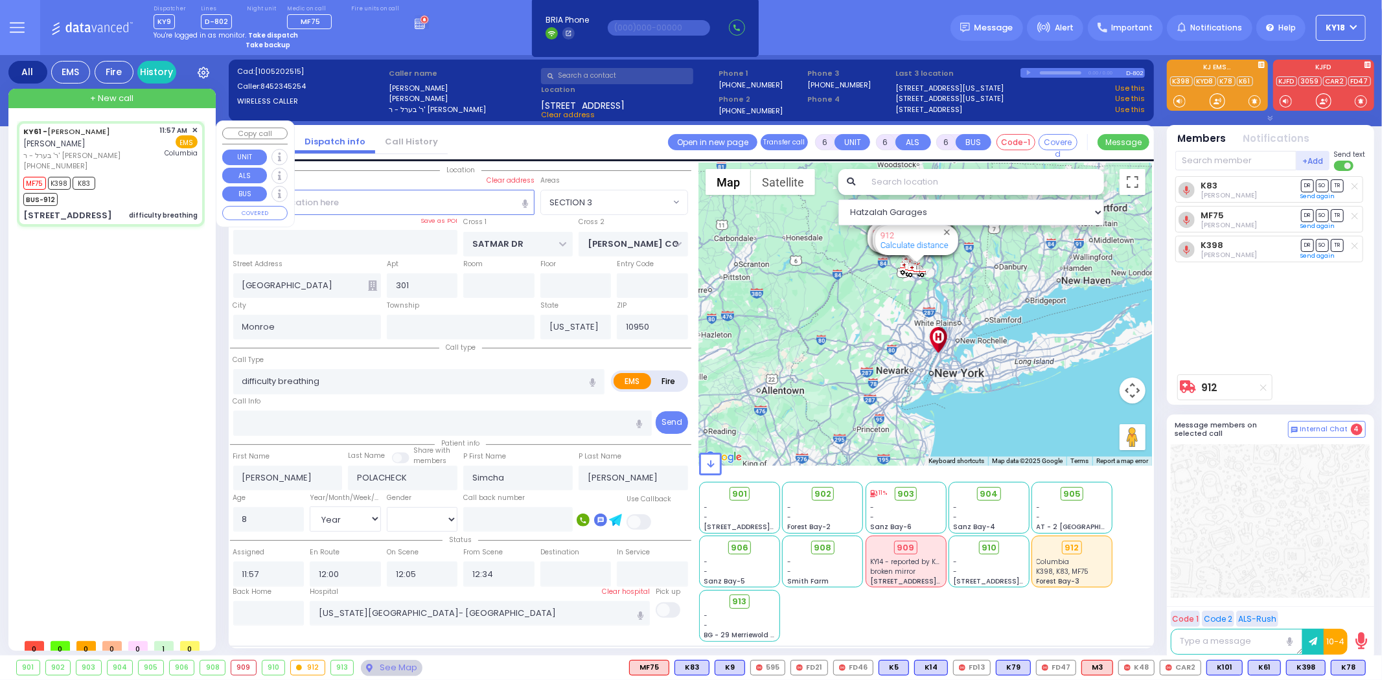
select select
radio input "true"
select select "Year"
select select "[DEMOGRAPHIC_DATA]"
select select "Hatzalah Garages"
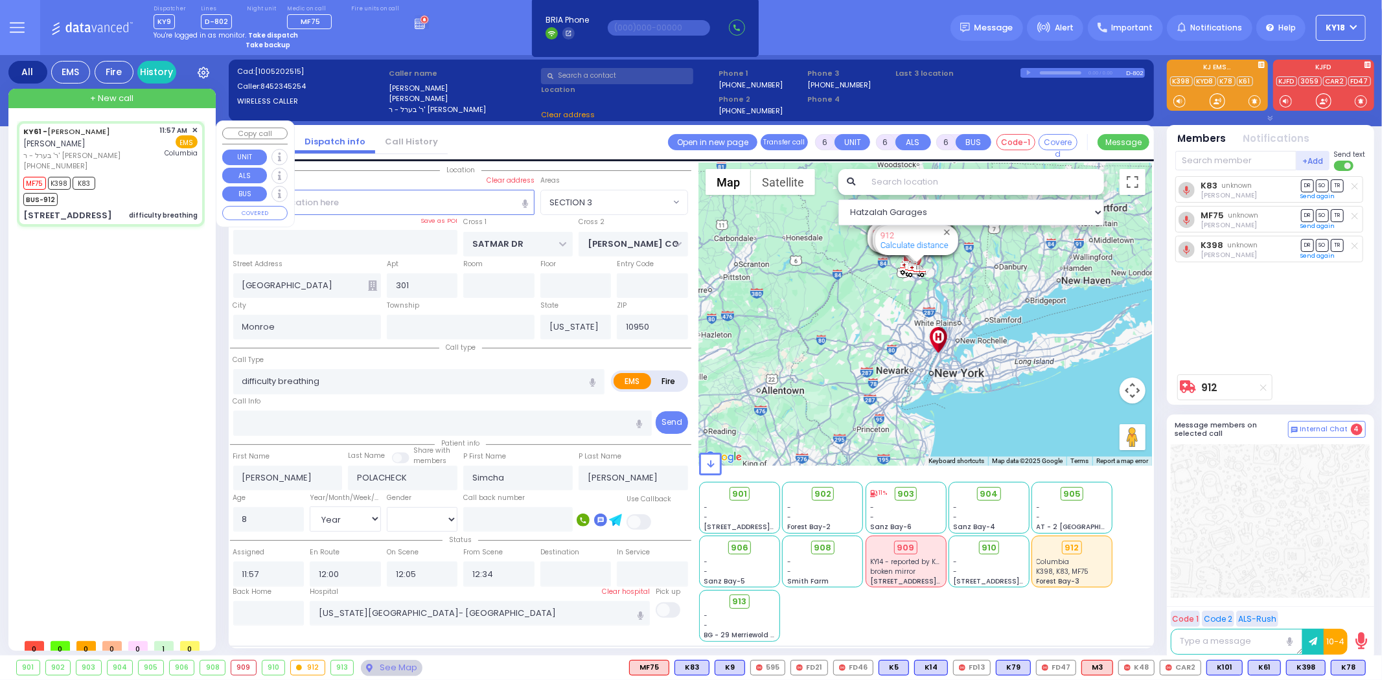
select select "SECTION 3"
select select
radio input "true"
select select "Year"
select select "[DEMOGRAPHIC_DATA]"
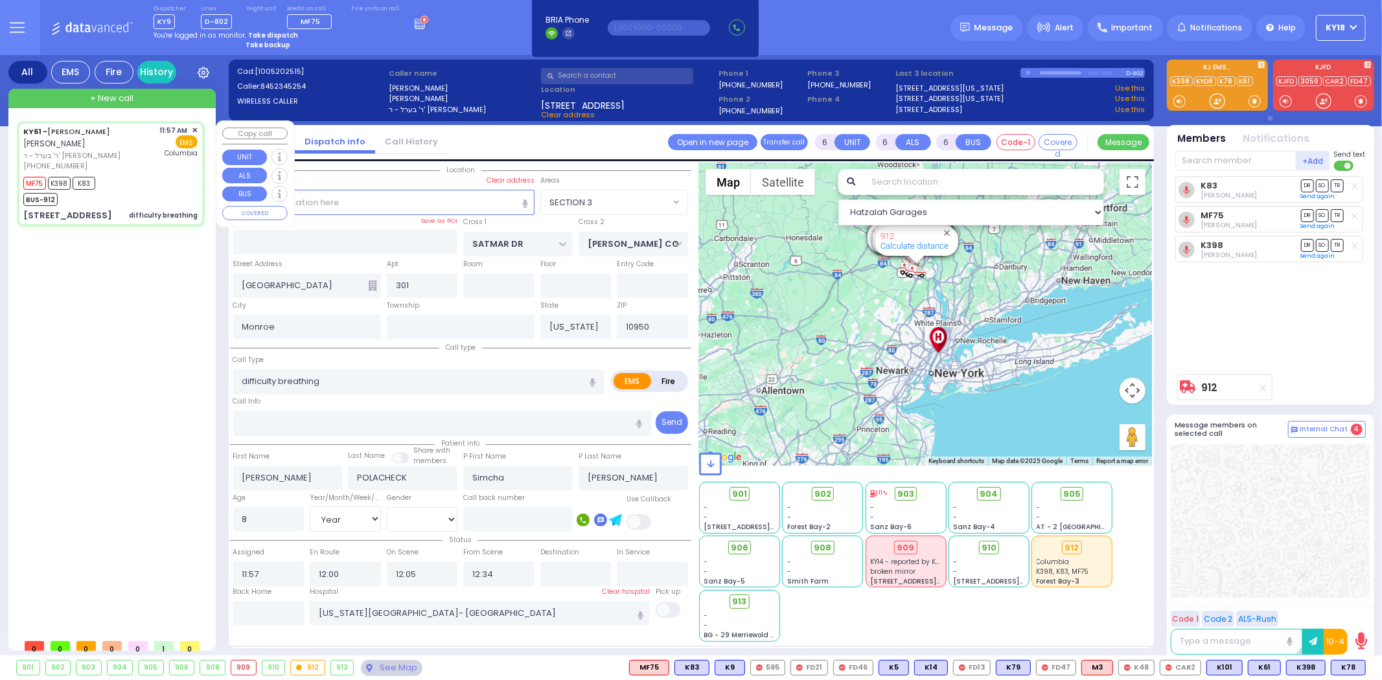
select select "Hatzalah Garages"
select select "SECTION 3"
select select
radio input "true"
select select "Year"
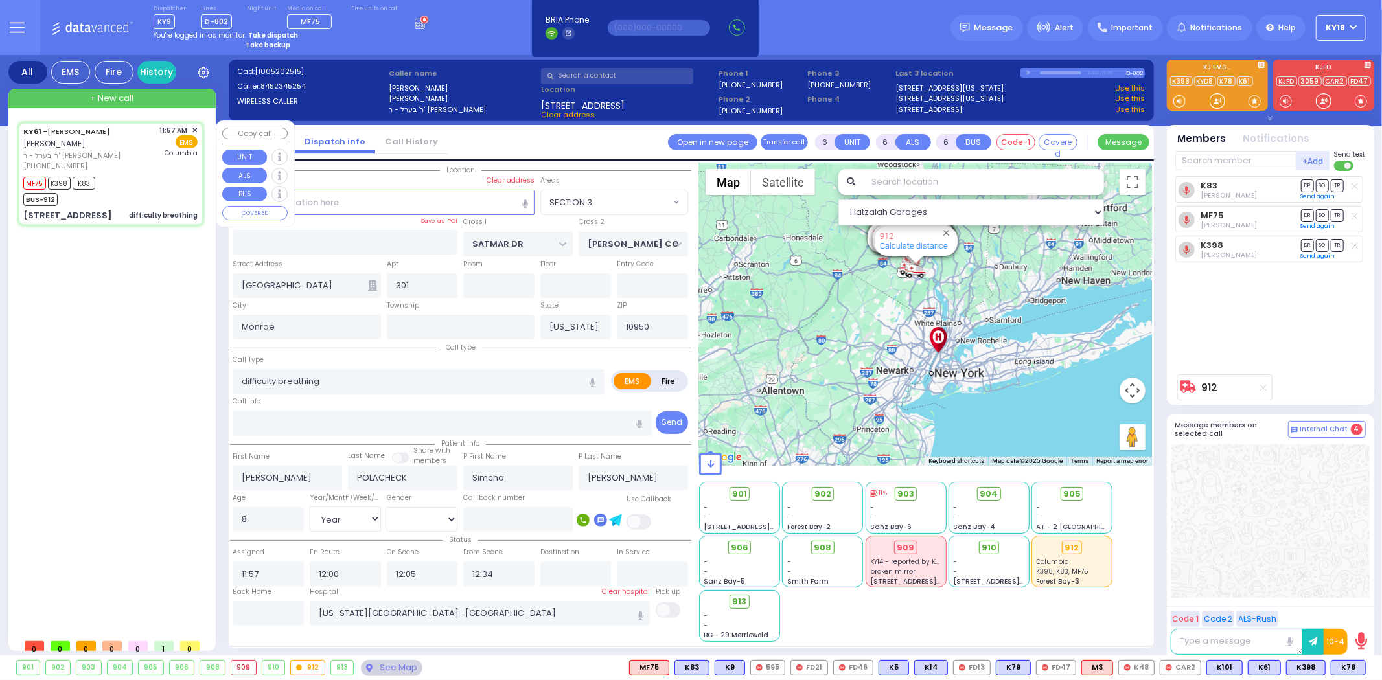
select select "[DEMOGRAPHIC_DATA]"
select select "Hatzalah Garages"
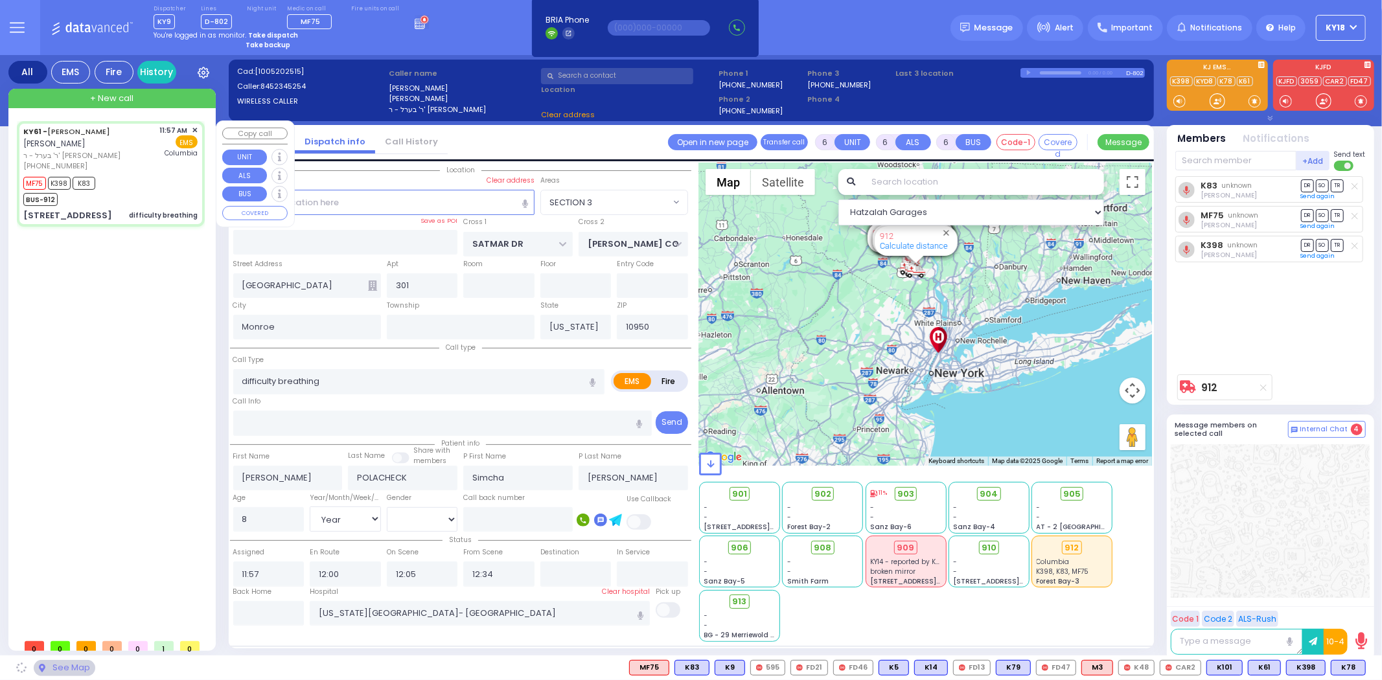
select select "SECTION 3"
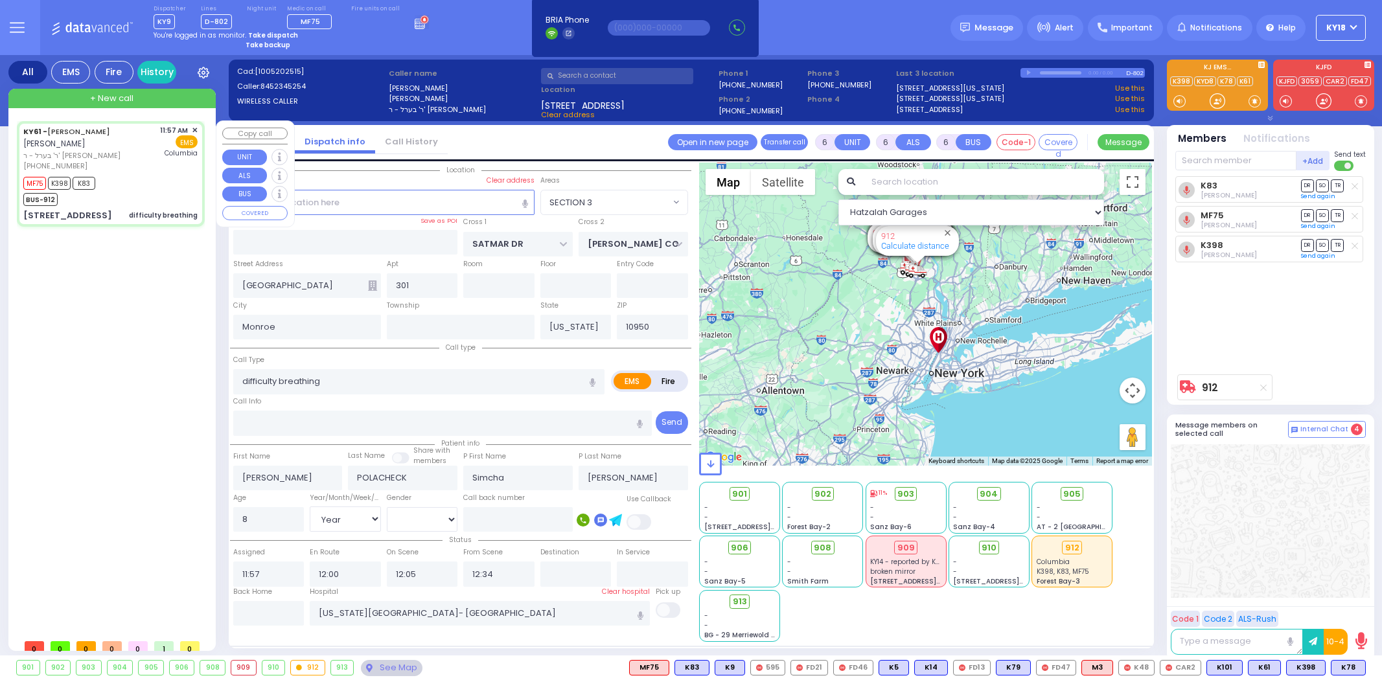
select select "SECTION 3"
select select "Year"
select select "[DEMOGRAPHIC_DATA]"
select select
radio input "true"
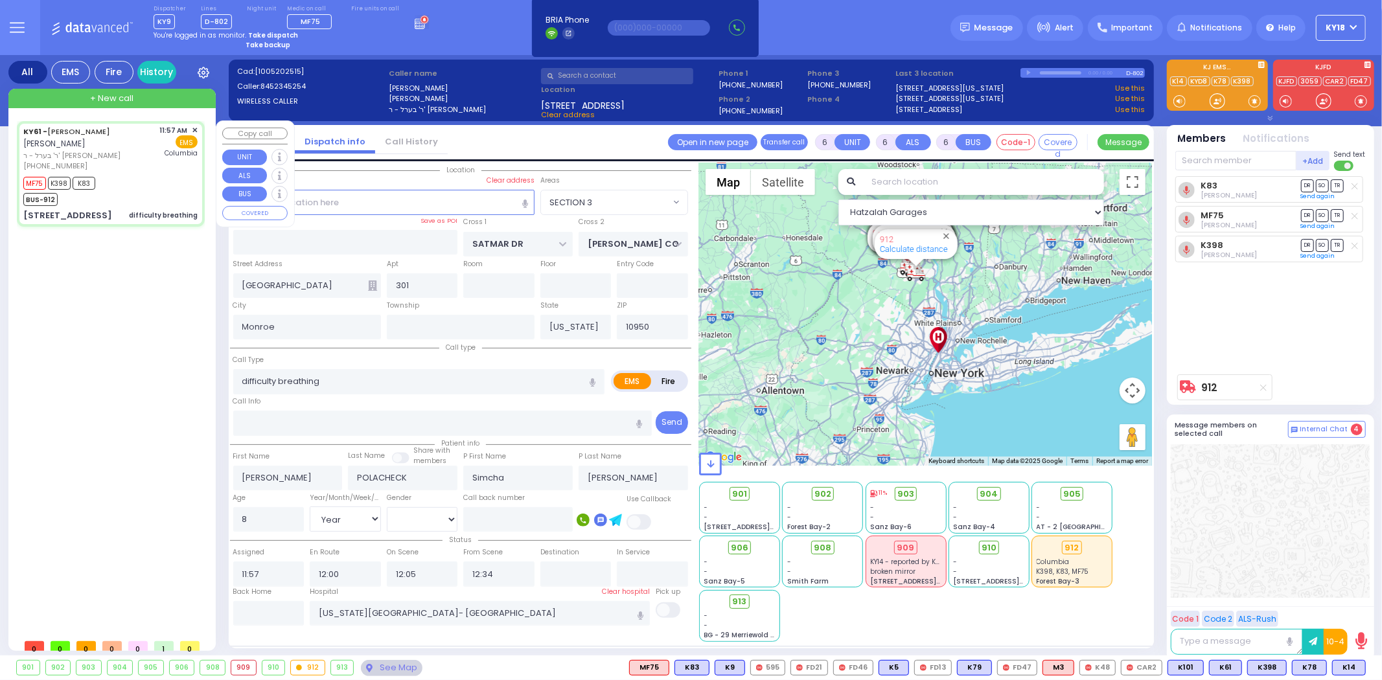
select select "Year"
select select "[DEMOGRAPHIC_DATA]"
select select "Hatzalah Garages"
select select "SECTION 3"
select select
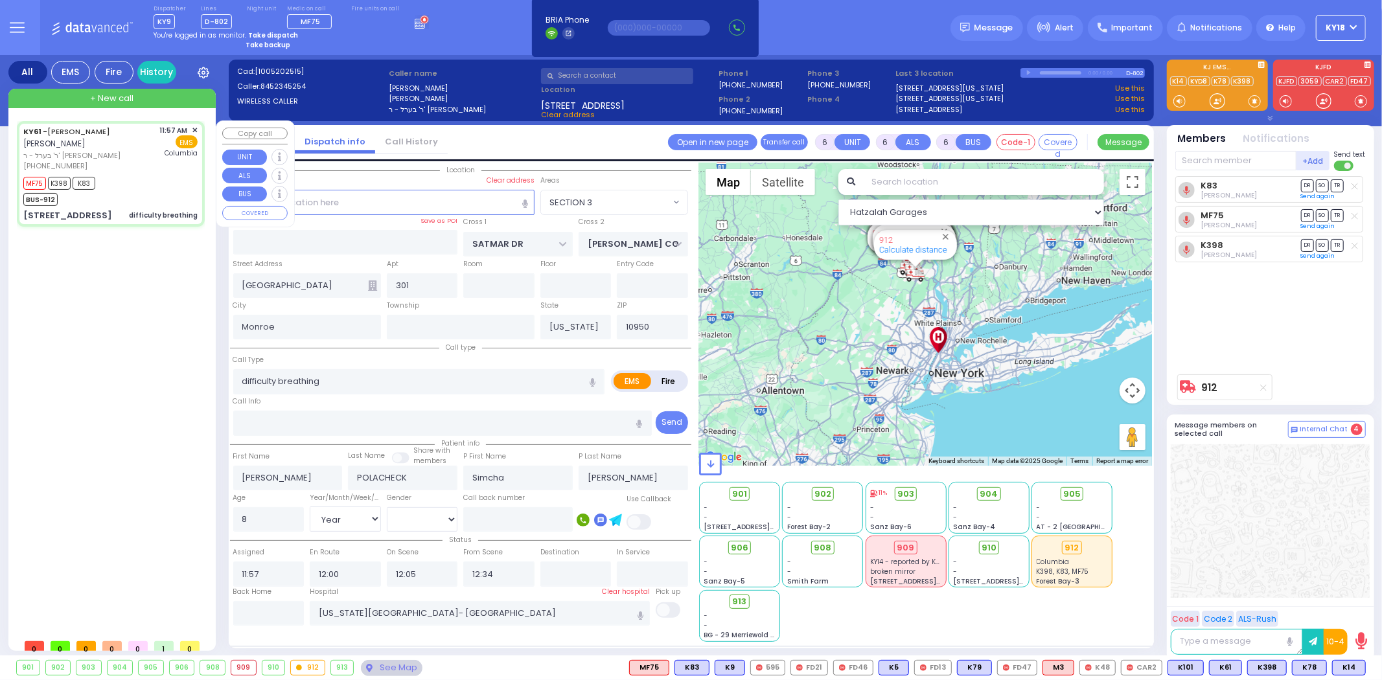
radio input "true"
select select "Year"
select select "[DEMOGRAPHIC_DATA]"
select select "Hatzalah Garages"
select select "SECTION 3"
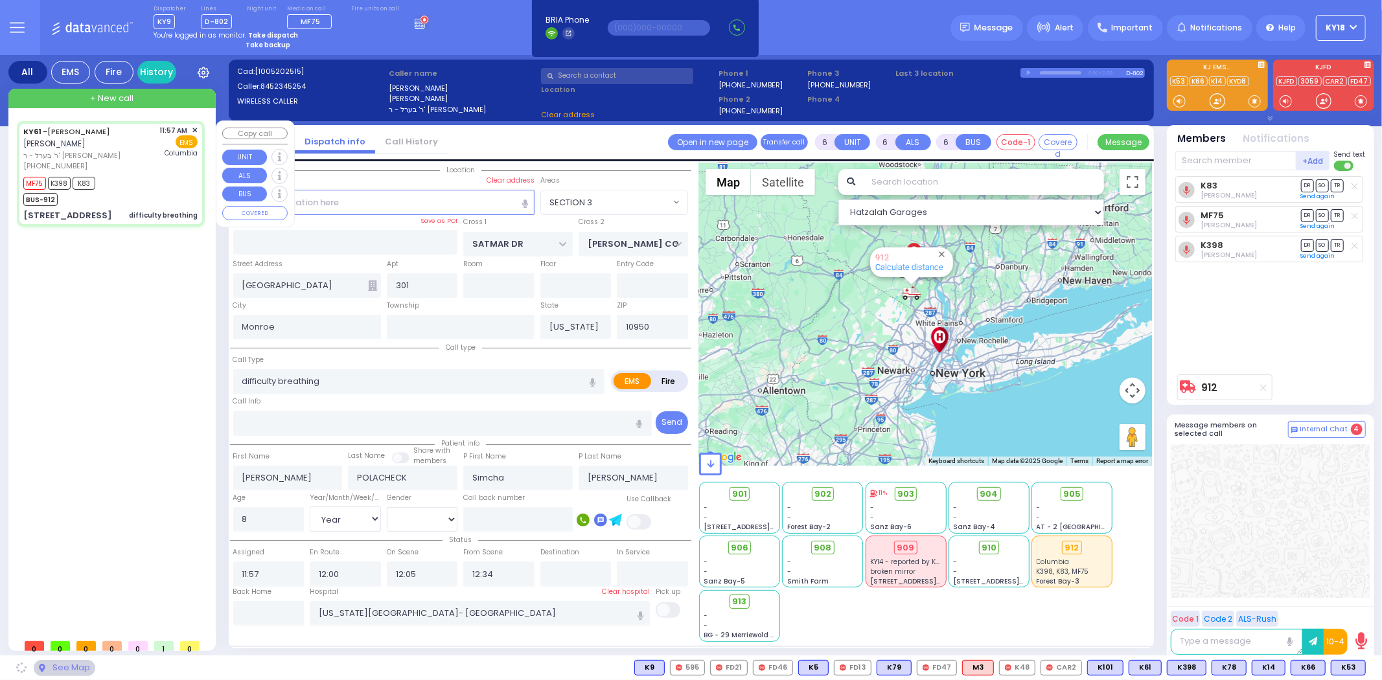
select select
radio input "true"
select select "Year"
select select "[DEMOGRAPHIC_DATA]"
select select "Hatzalah Garages"
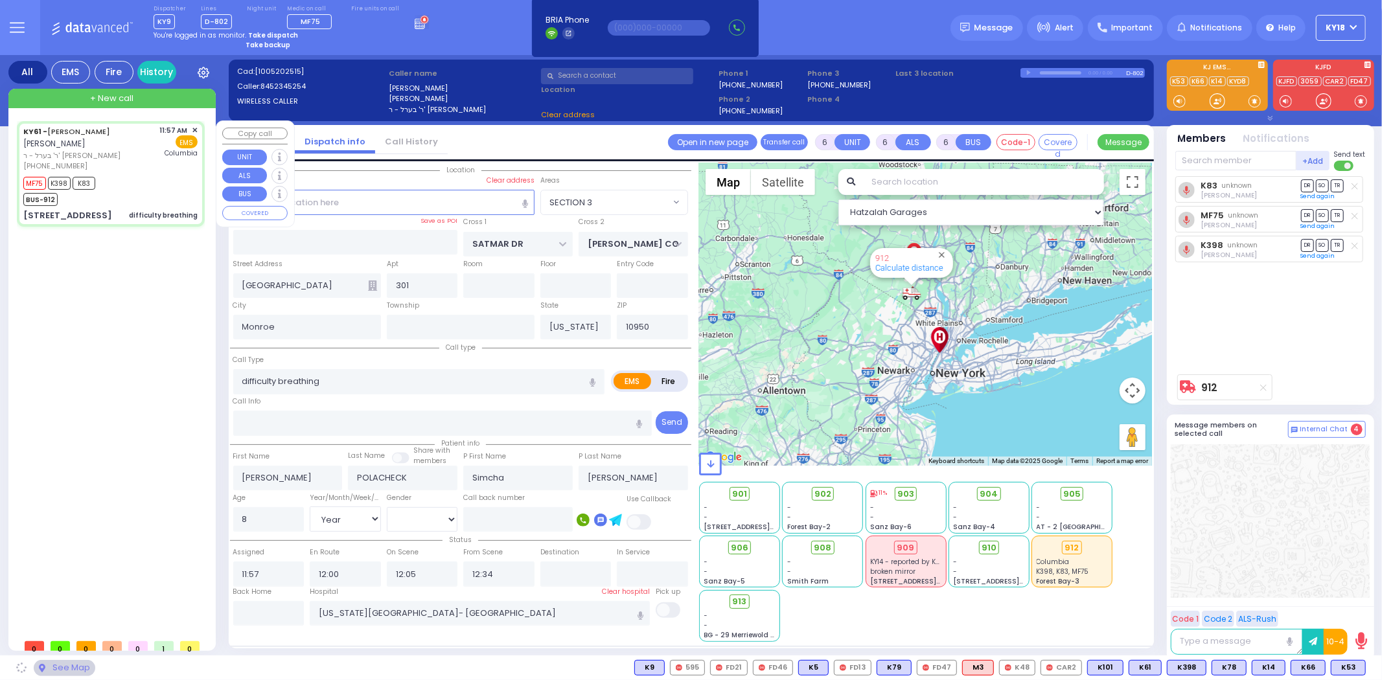
select select "SECTION 3"
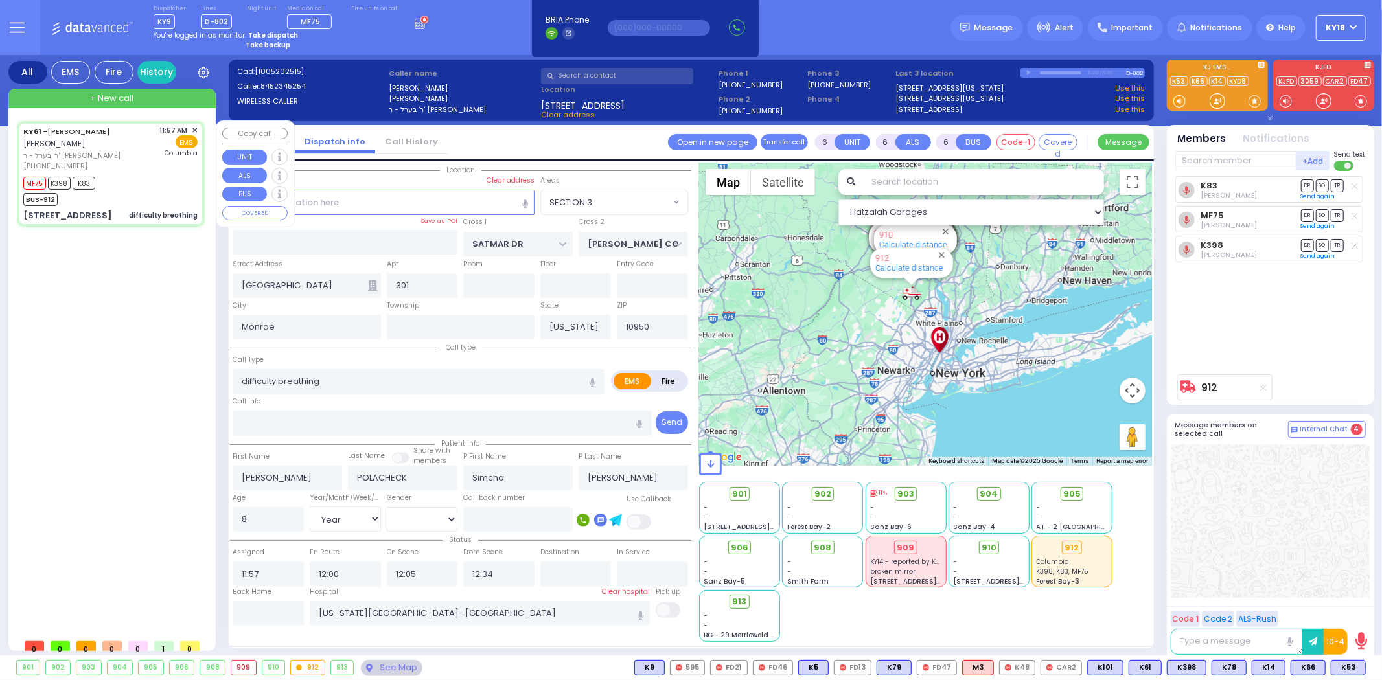
select select
radio input "true"
select select "Year"
select select "[DEMOGRAPHIC_DATA]"
select select "Hatzalah Garages"
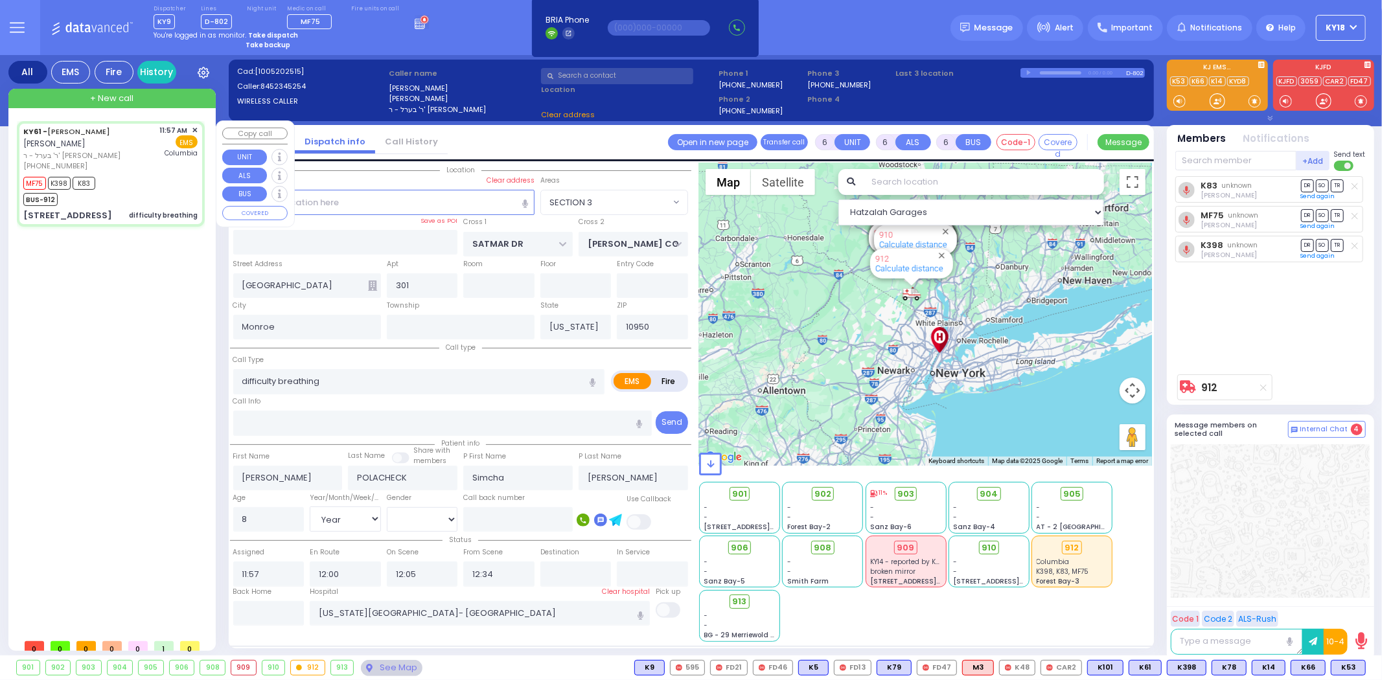
select select "SECTION 3"
select select
radio input "true"
select select "Year"
select select "[DEMOGRAPHIC_DATA]"
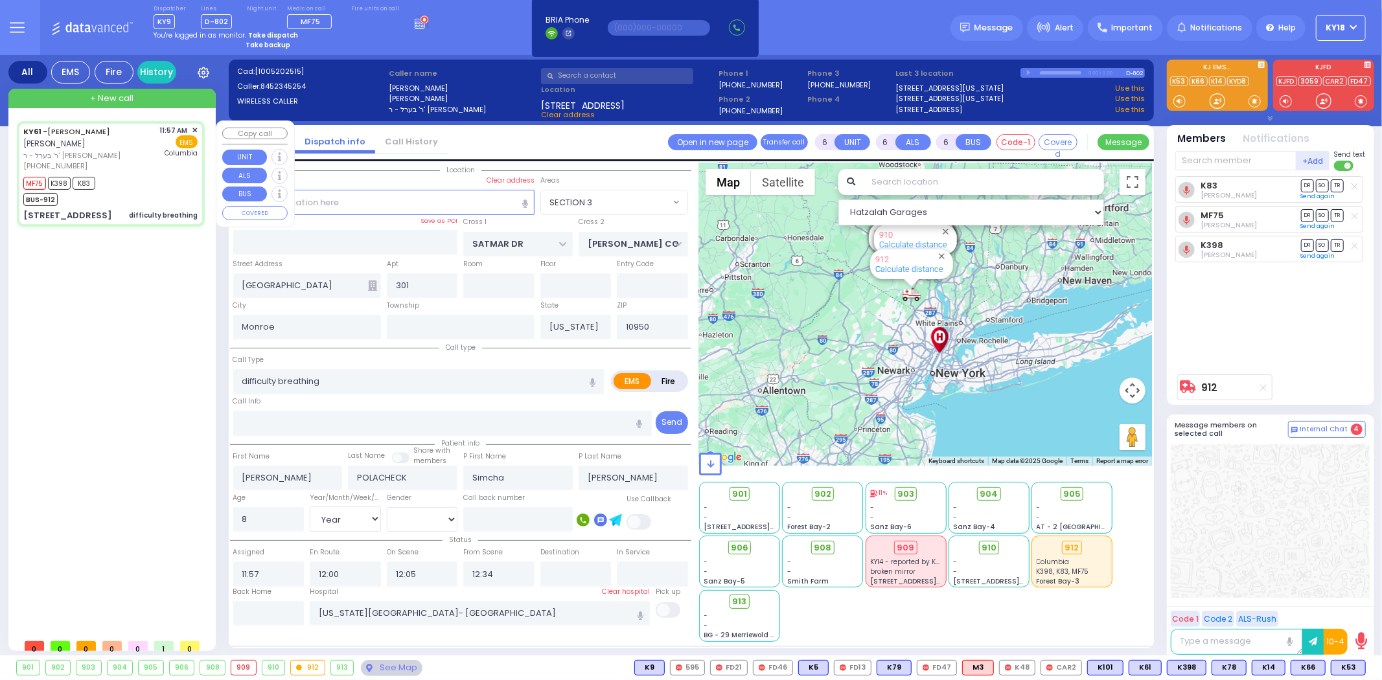
select select "Hatzalah Garages"
select select "SECTION 3"
select select
radio input "true"
select select "Year"
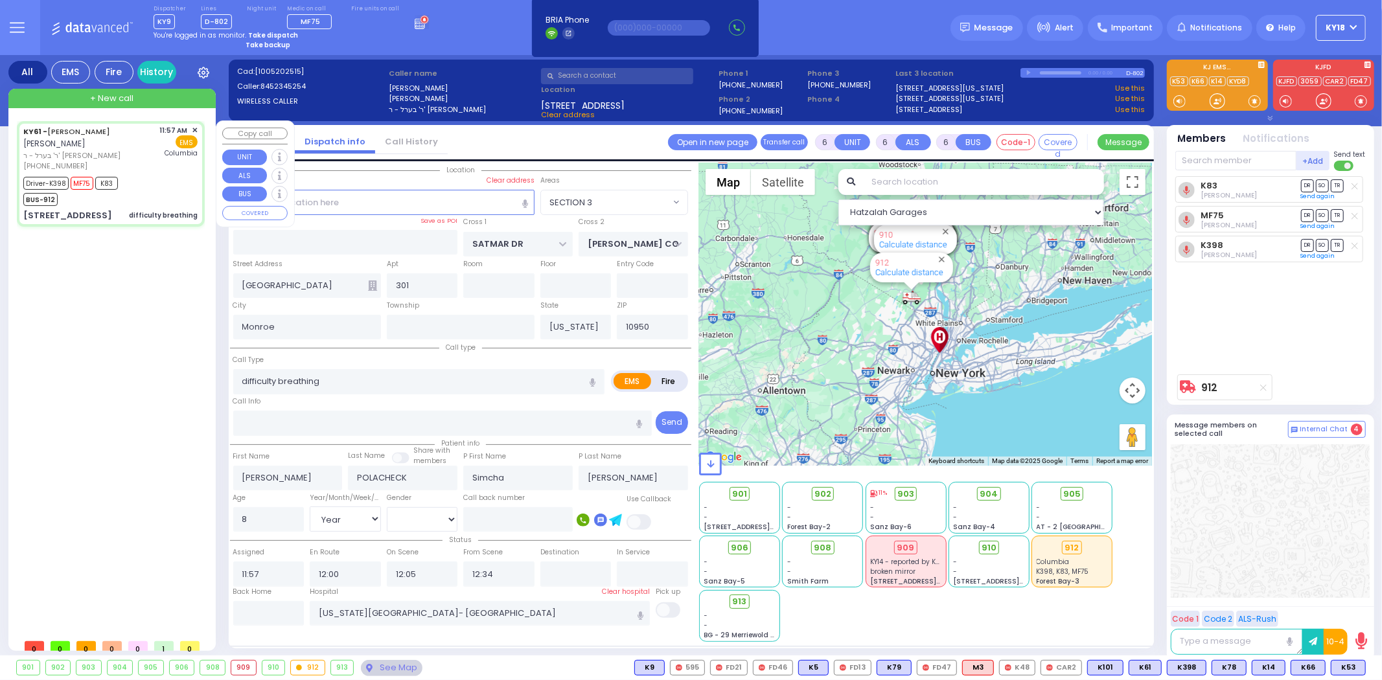
select select "[DEMOGRAPHIC_DATA]"
select select "Hatzalah Garages"
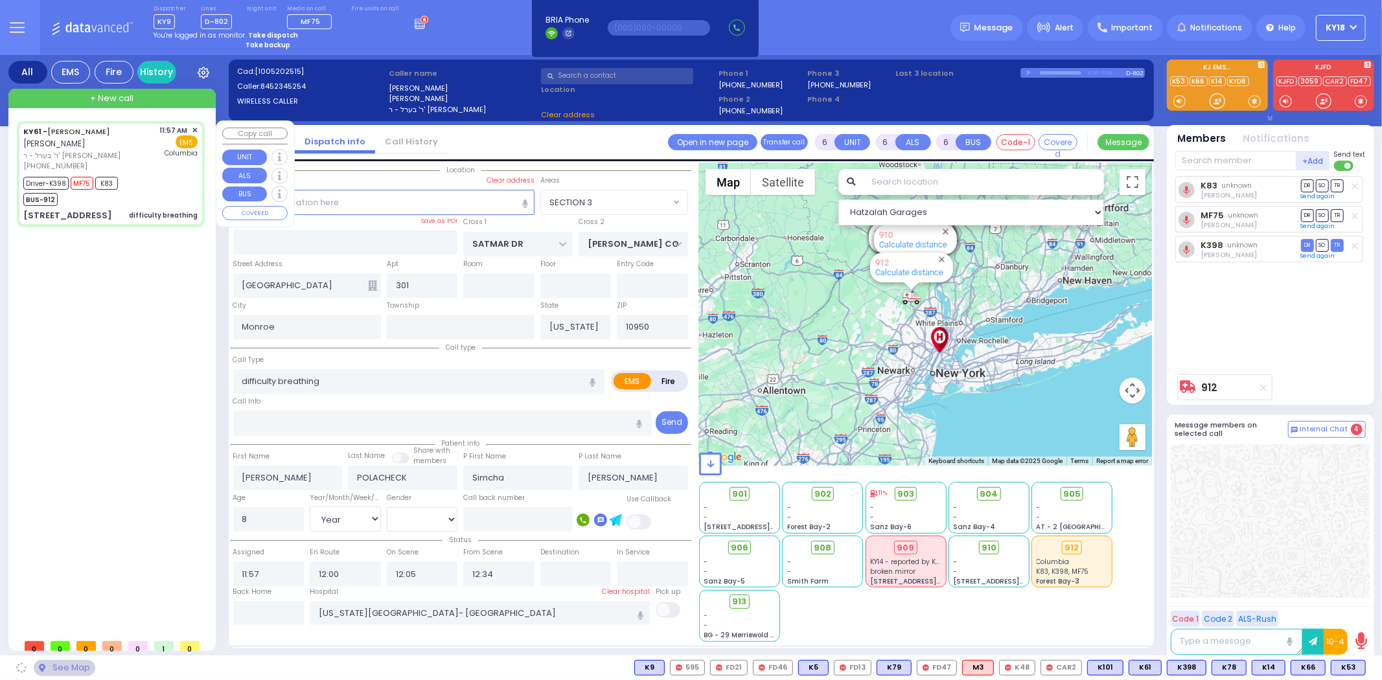
select select "SECTION 3"
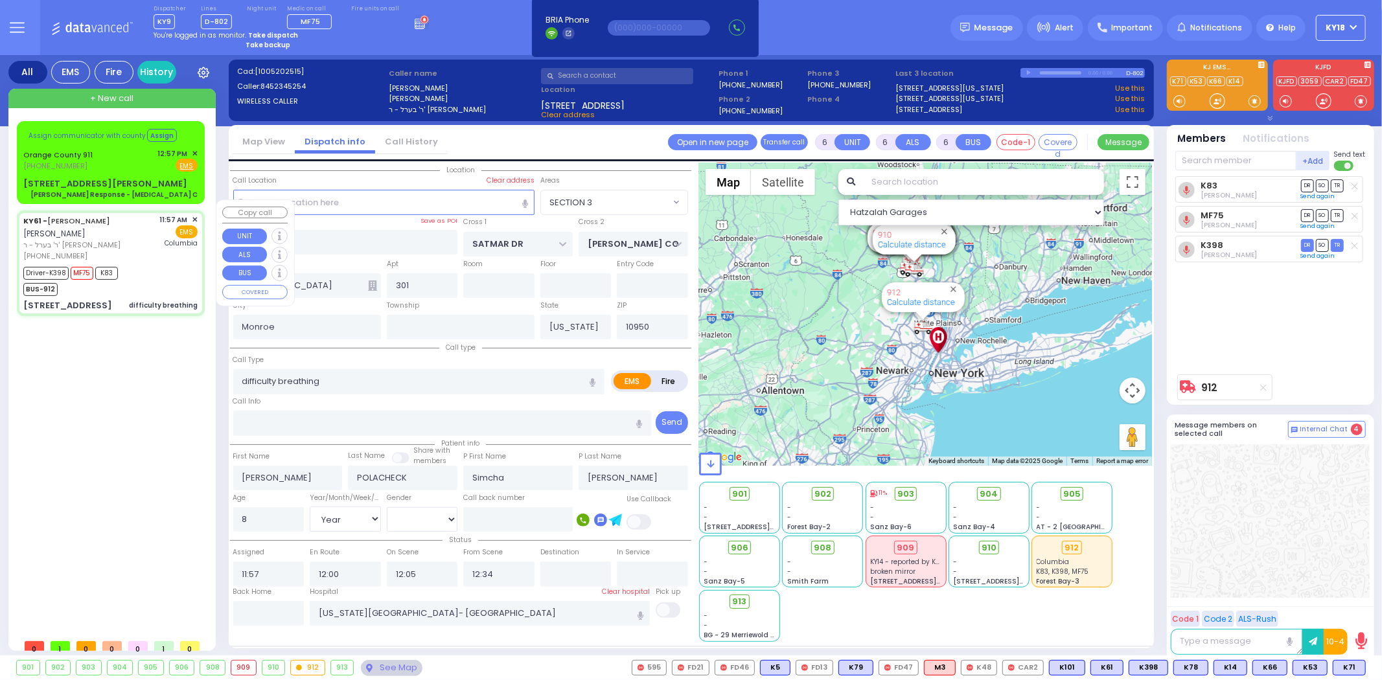
select select
radio input "true"
select select "Year"
select select "[DEMOGRAPHIC_DATA]"
select select "Hatzalah Garages"
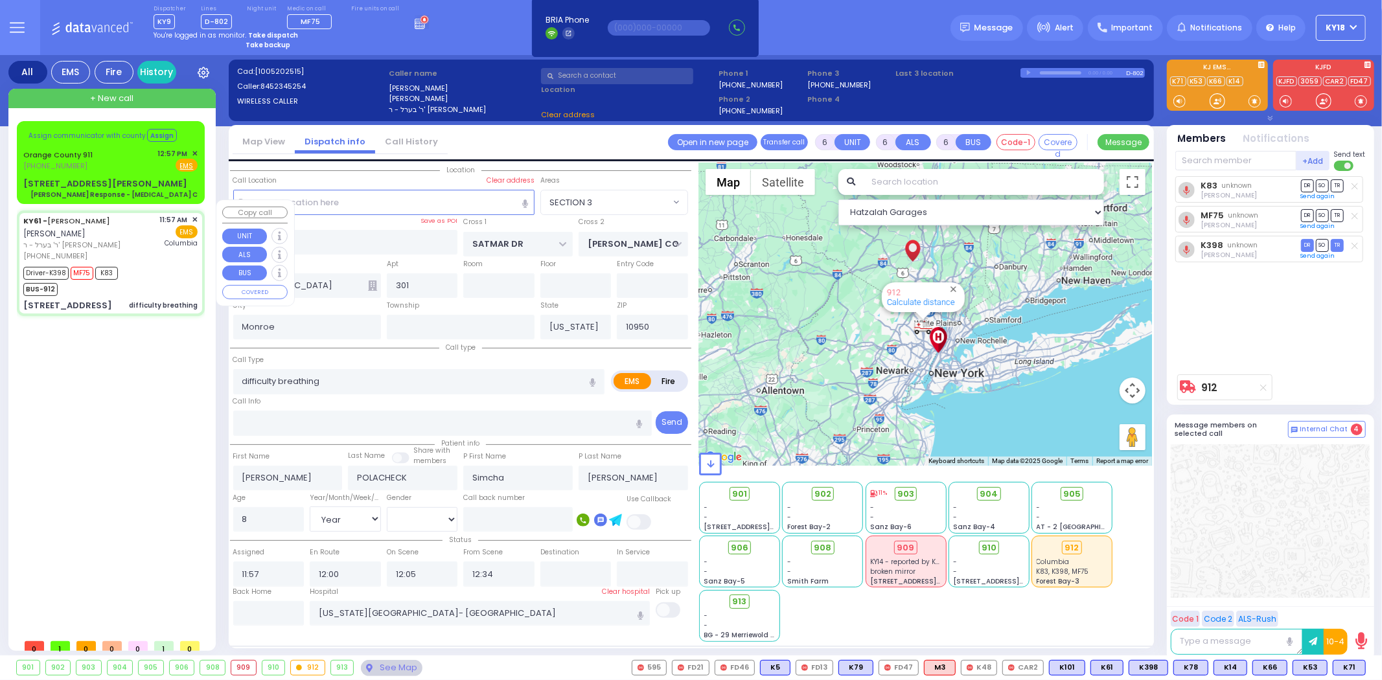
select select "SECTION 3"
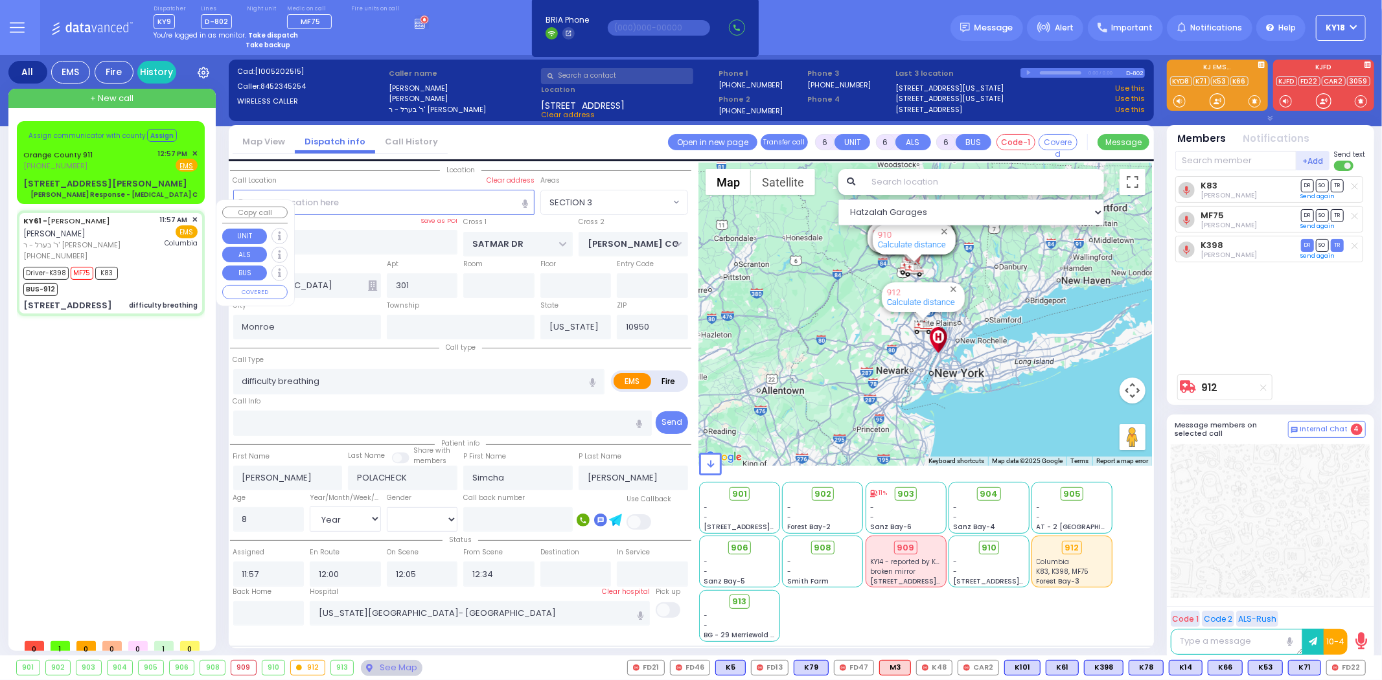
select select
radio input "true"
select select "Year"
select select "[DEMOGRAPHIC_DATA]"
select select "Hatzalah Garages"
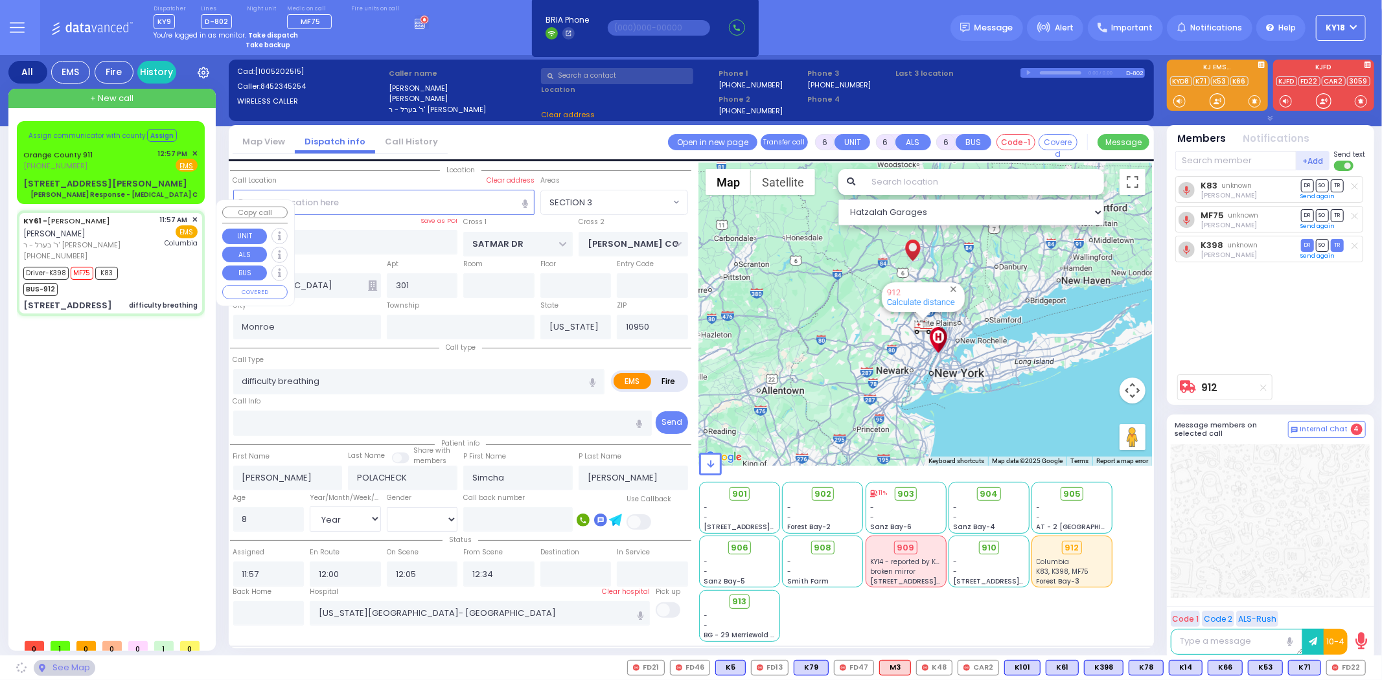
select select "SECTION 3"
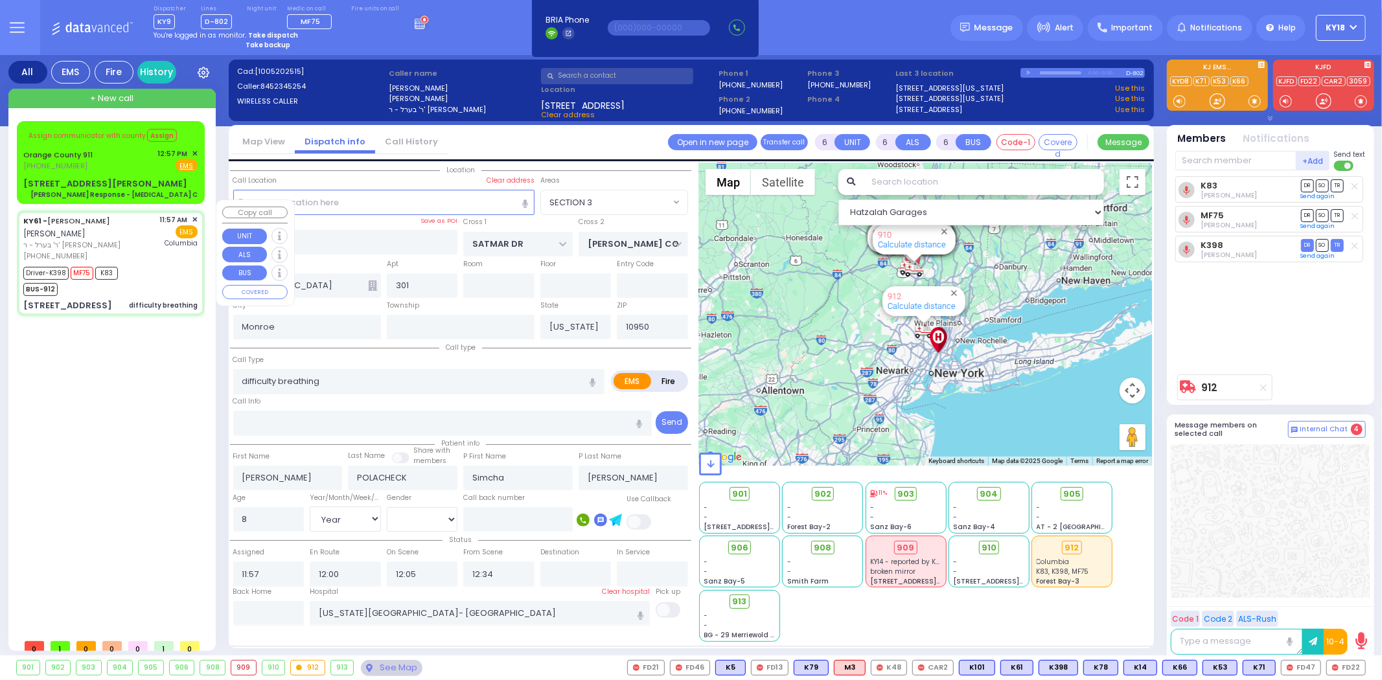
select select
radio input "true"
select select "Year"
select select "[DEMOGRAPHIC_DATA]"
select select "Hatzalah Garages"
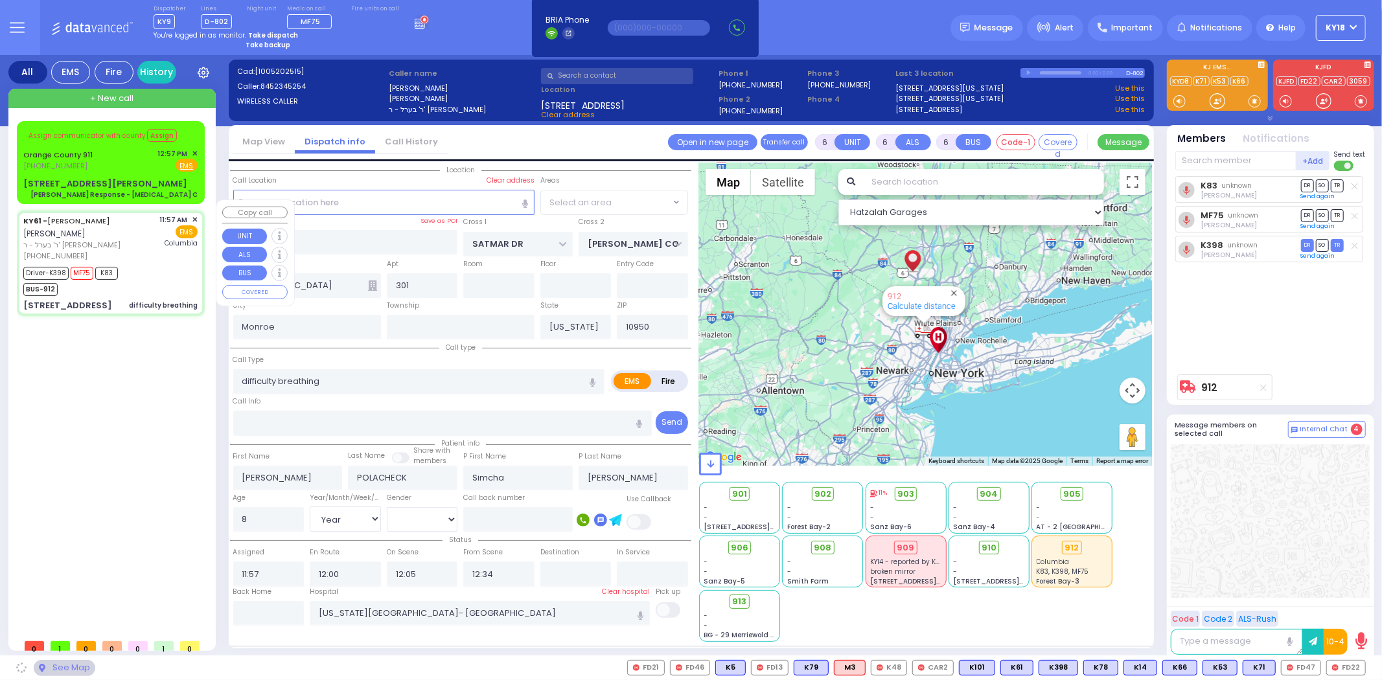
select select "SECTION 3"
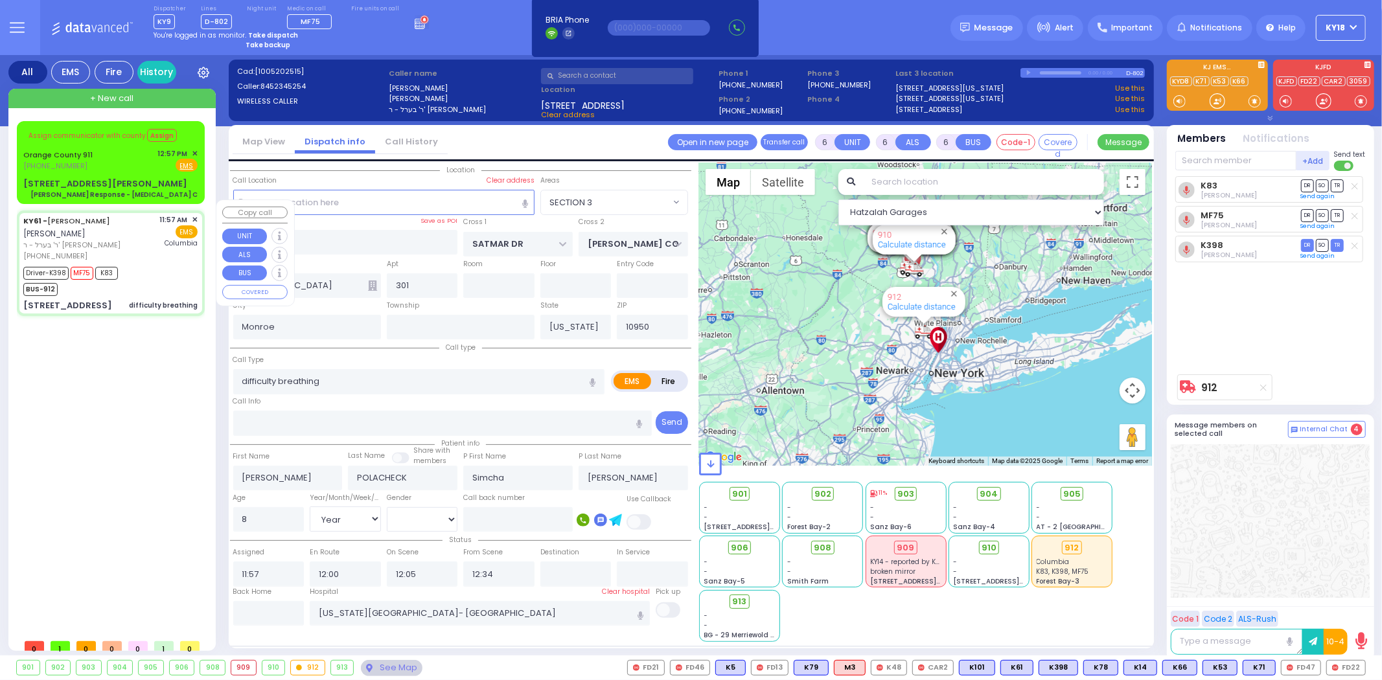
select select
radio input "true"
select select "Year"
select select "[DEMOGRAPHIC_DATA]"
select select "Hatzalah Garages"
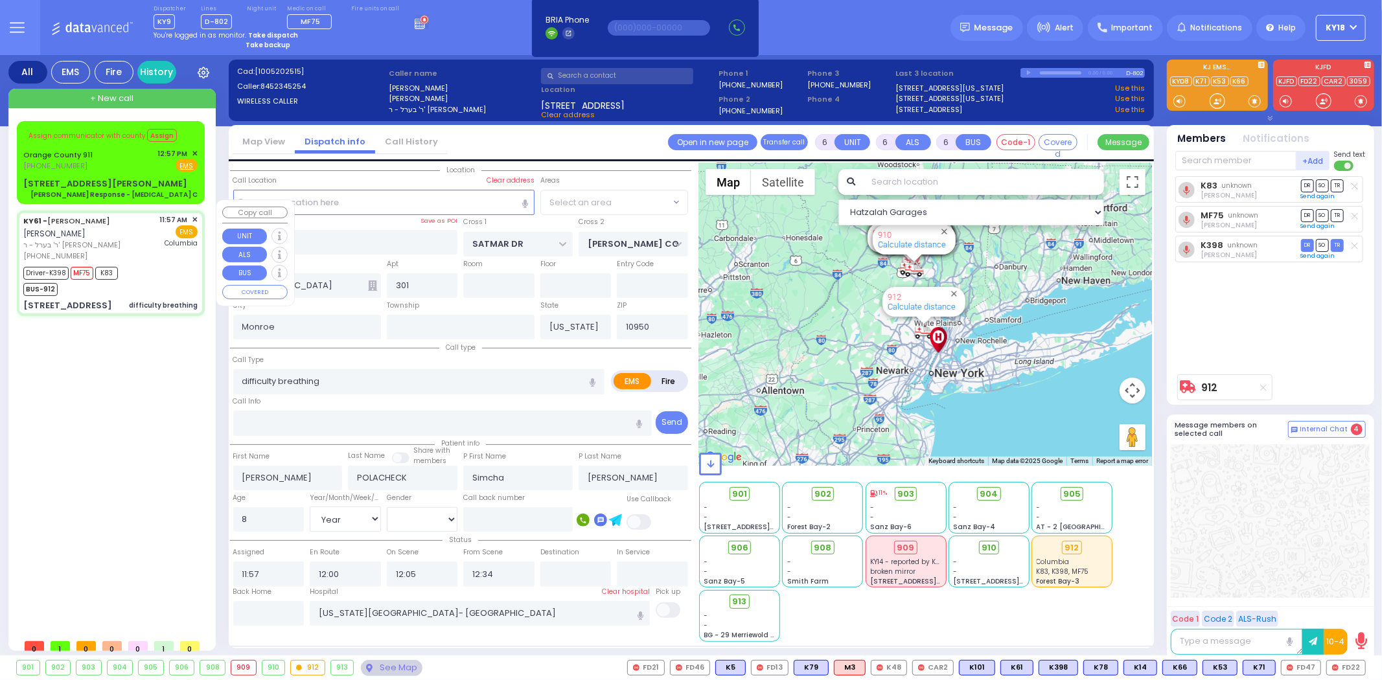
select select "SECTION 3"
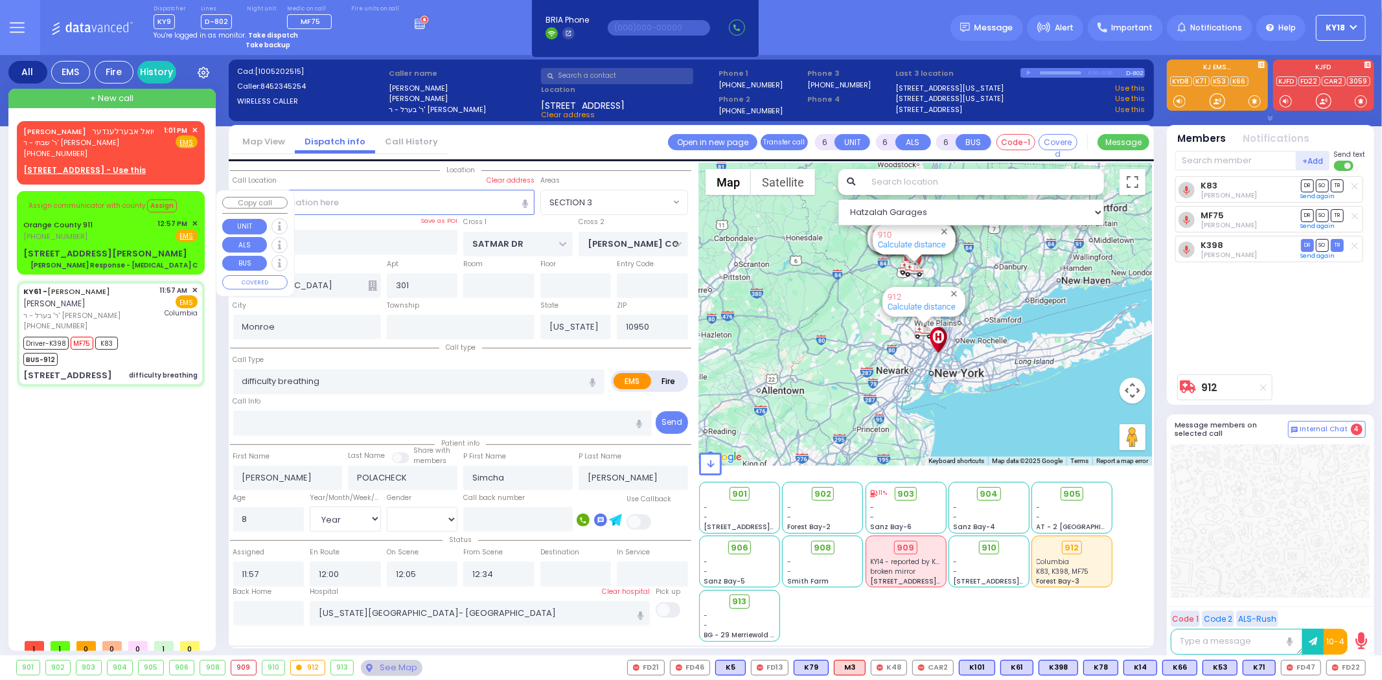
select select
radio input "true"
select select "Year"
select select "[DEMOGRAPHIC_DATA]"
select select "Hatzalah Garages"
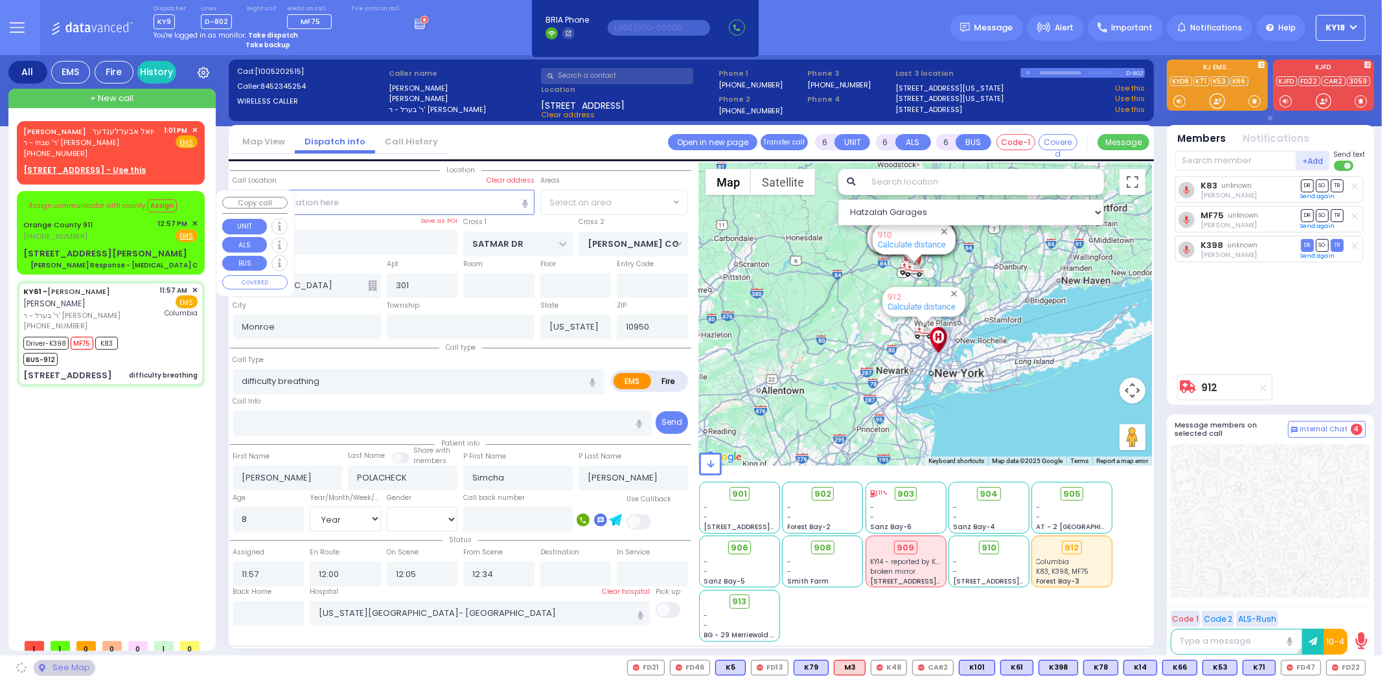
select select "SECTION 3"
select select
radio input "true"
select select "Year"
select select "[DEMOGRAPHIC_DATA]"
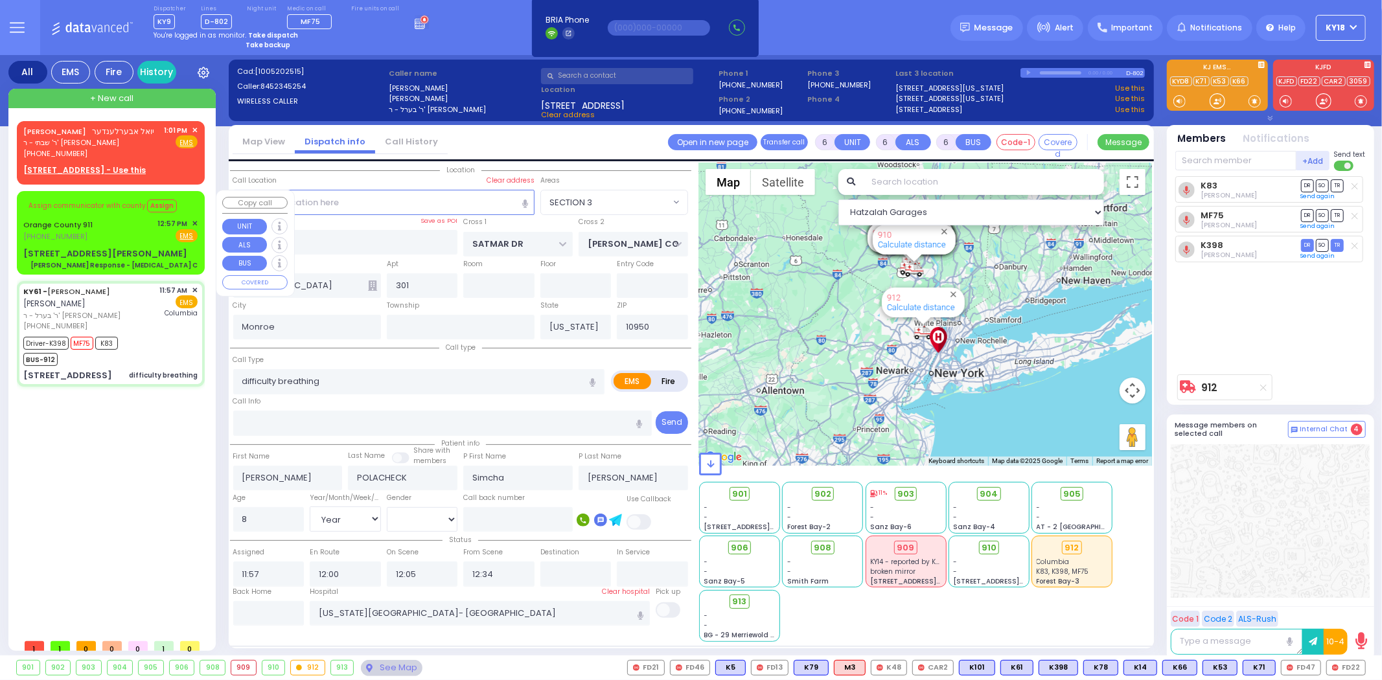
select select "Hatzalah Garages"
select select "SECTION 3"
